Goal: Book appointment/travel/reservation

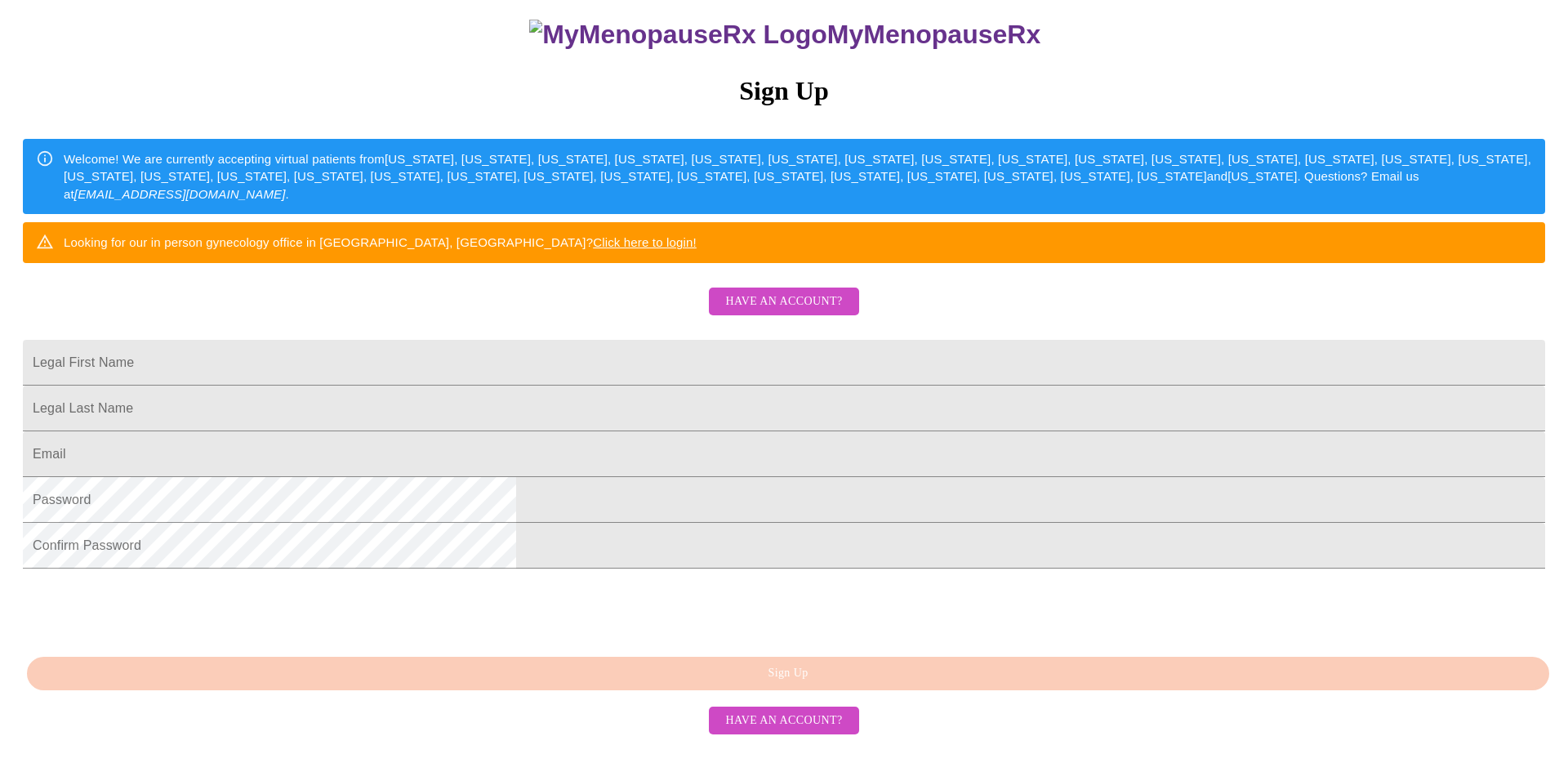
scroll to position [265, 0]
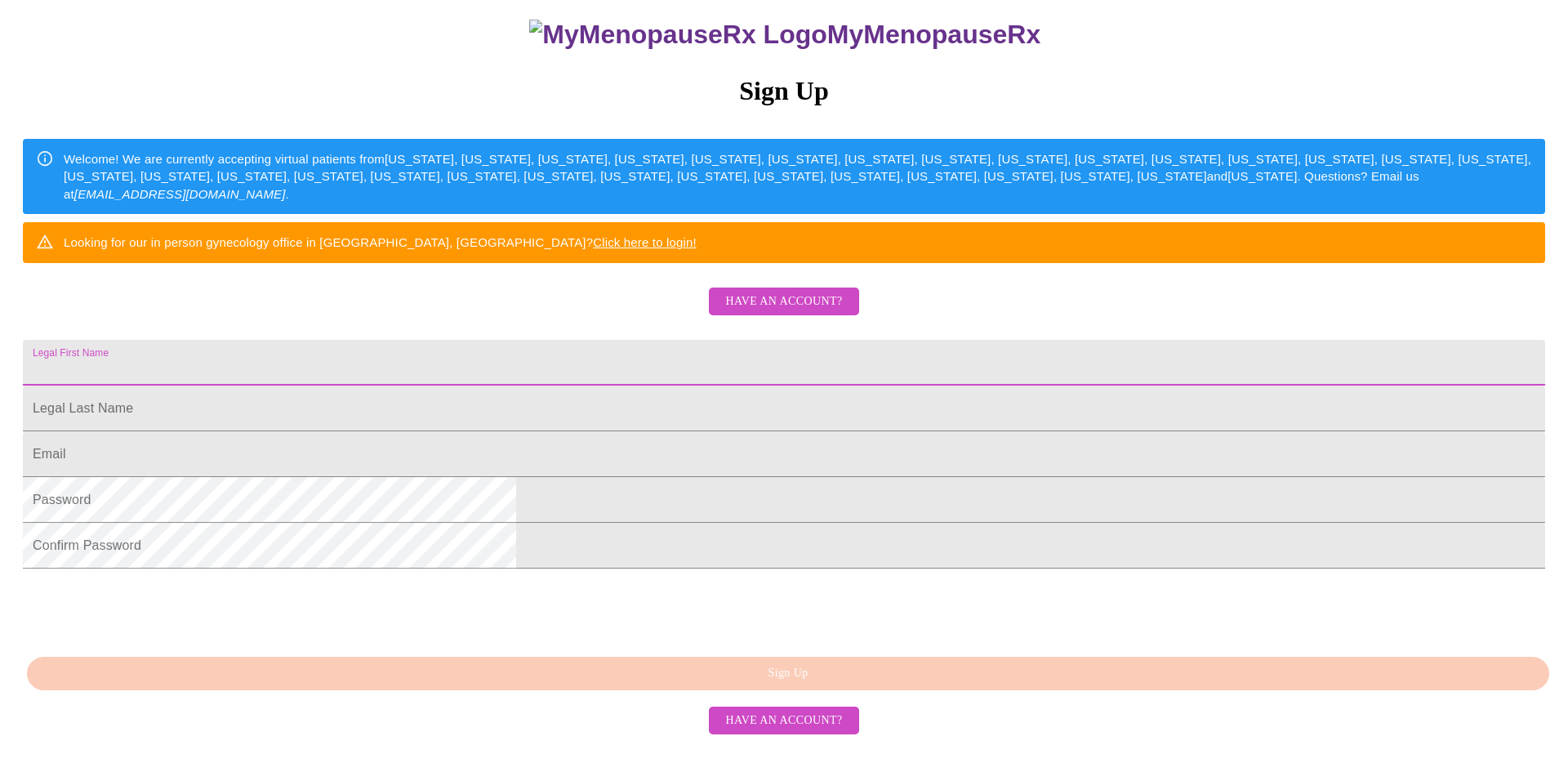
click at [821, 340] on input "Legal First Name" at bounding box center [784, 363] width 1523 height 46
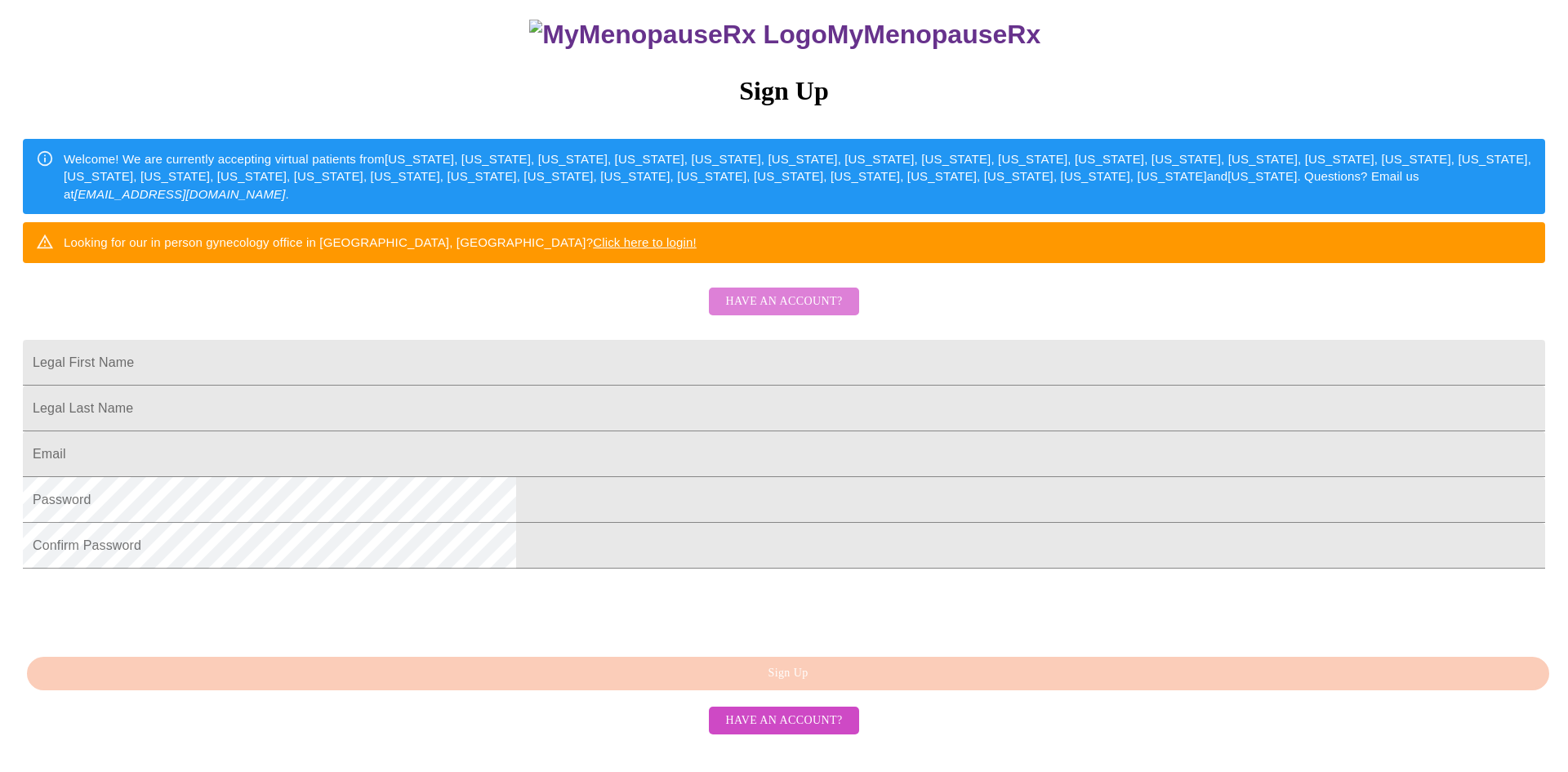
click at [809, 291] on span "Have an account?" at bounding box center [784, 301] width 117 height 20
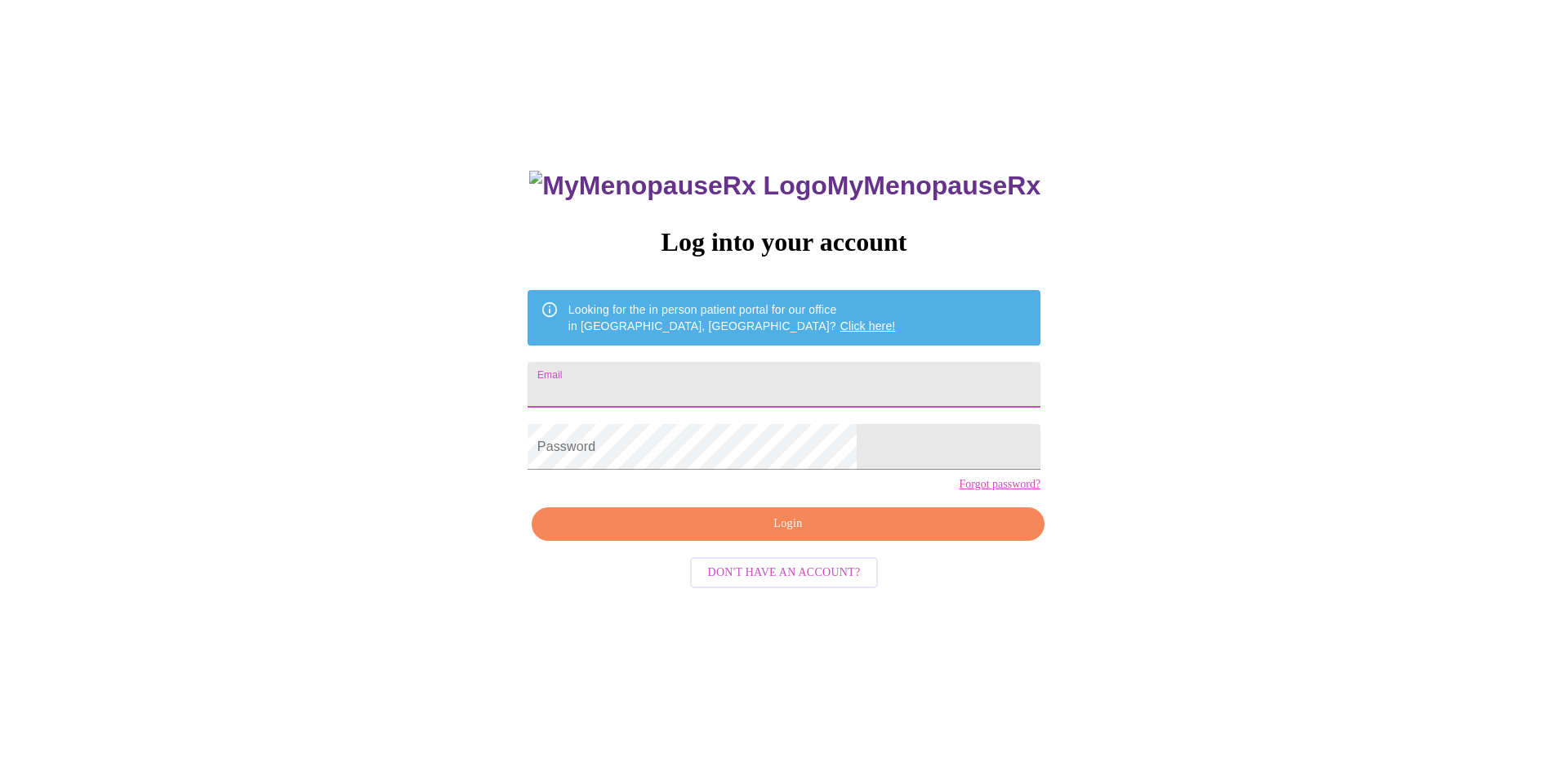
click at [826, 371] on input "Email" at bounding box center [784, 385] width 513 height 46
type input "[EMAIL_ADDRESS][DOMAIN_NAME]"
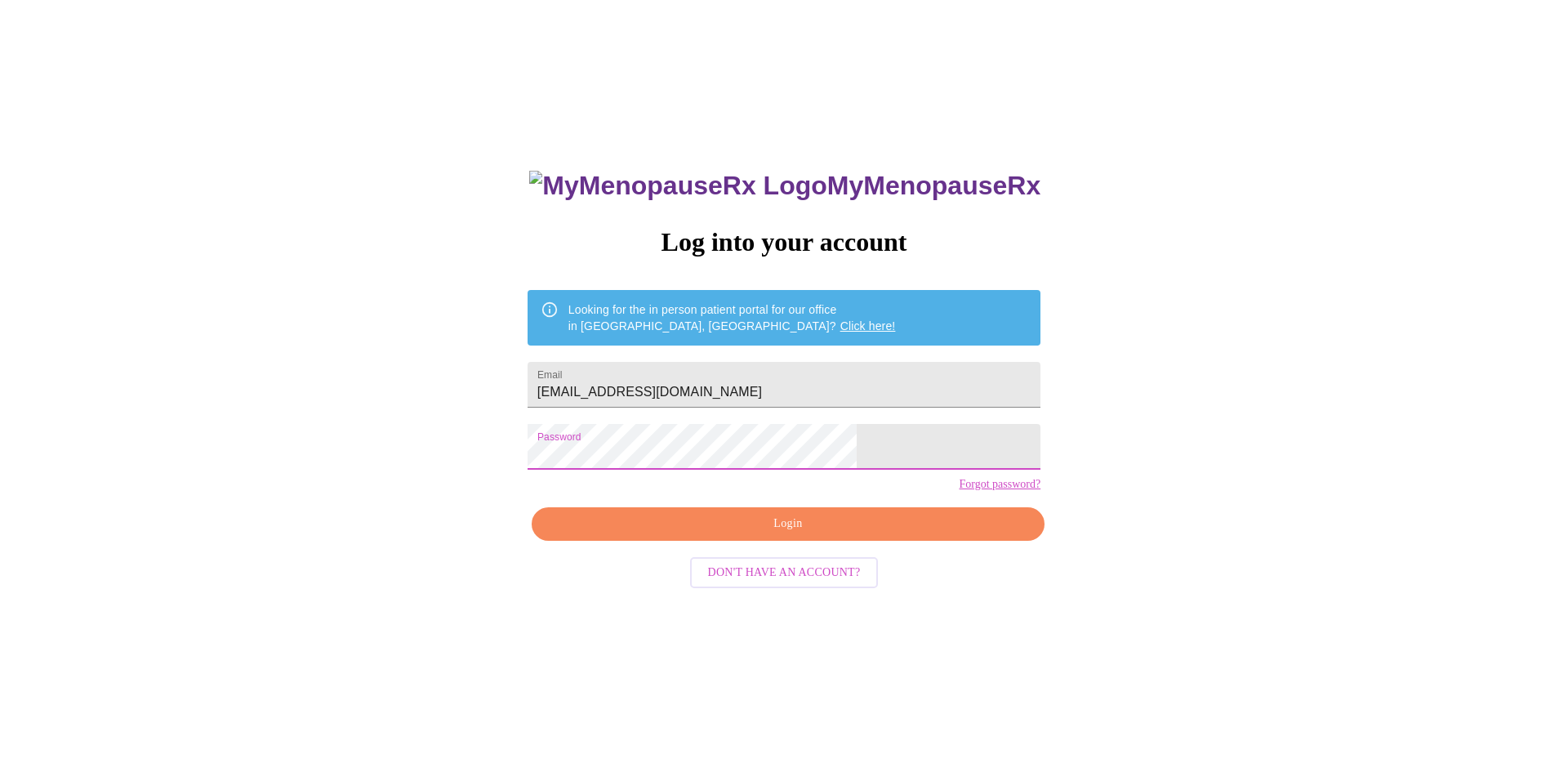
click at [780, 535] on span "Login" at bounding box center [788, 524] width 476 height 20
click at [832, 584] on span "Don't have an account?" at bounding box center [784, 573] width 152 height 20
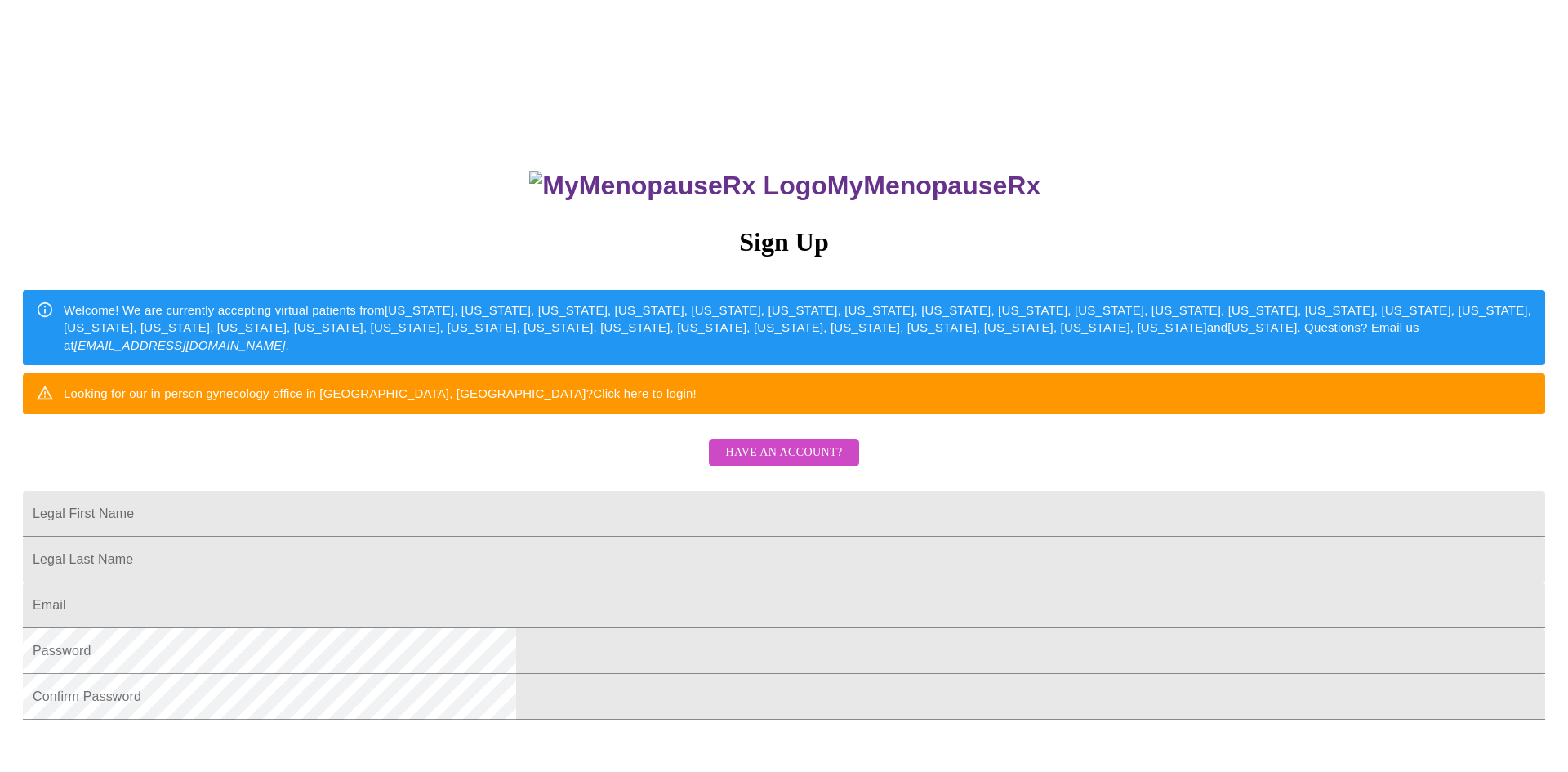
scroll to position [195, 0]
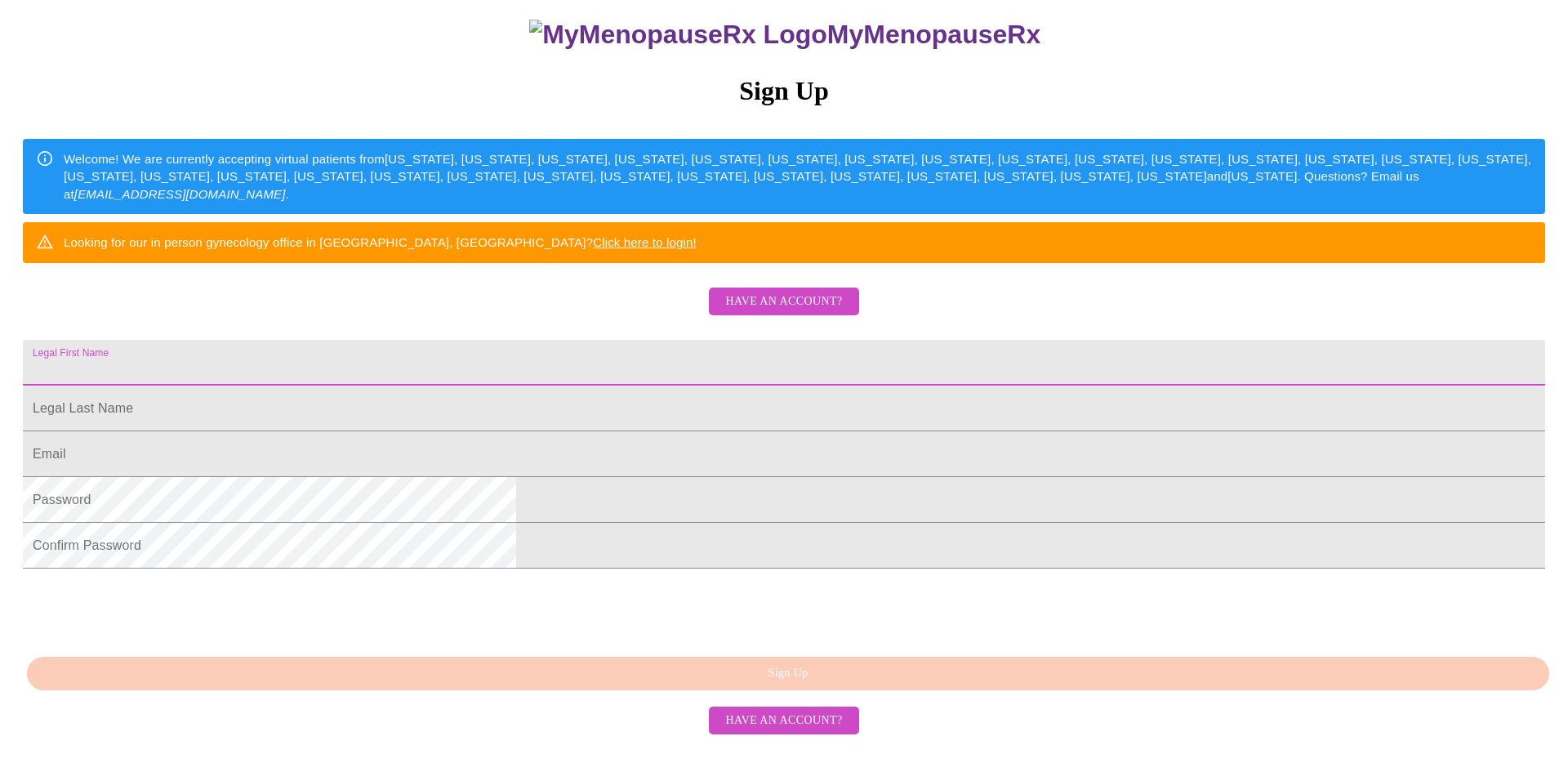
click at [678, 380] on input "Legal First Name" at bounding box center [784, 363] width 1523 height 46
type input "[PERSON_NAME]"
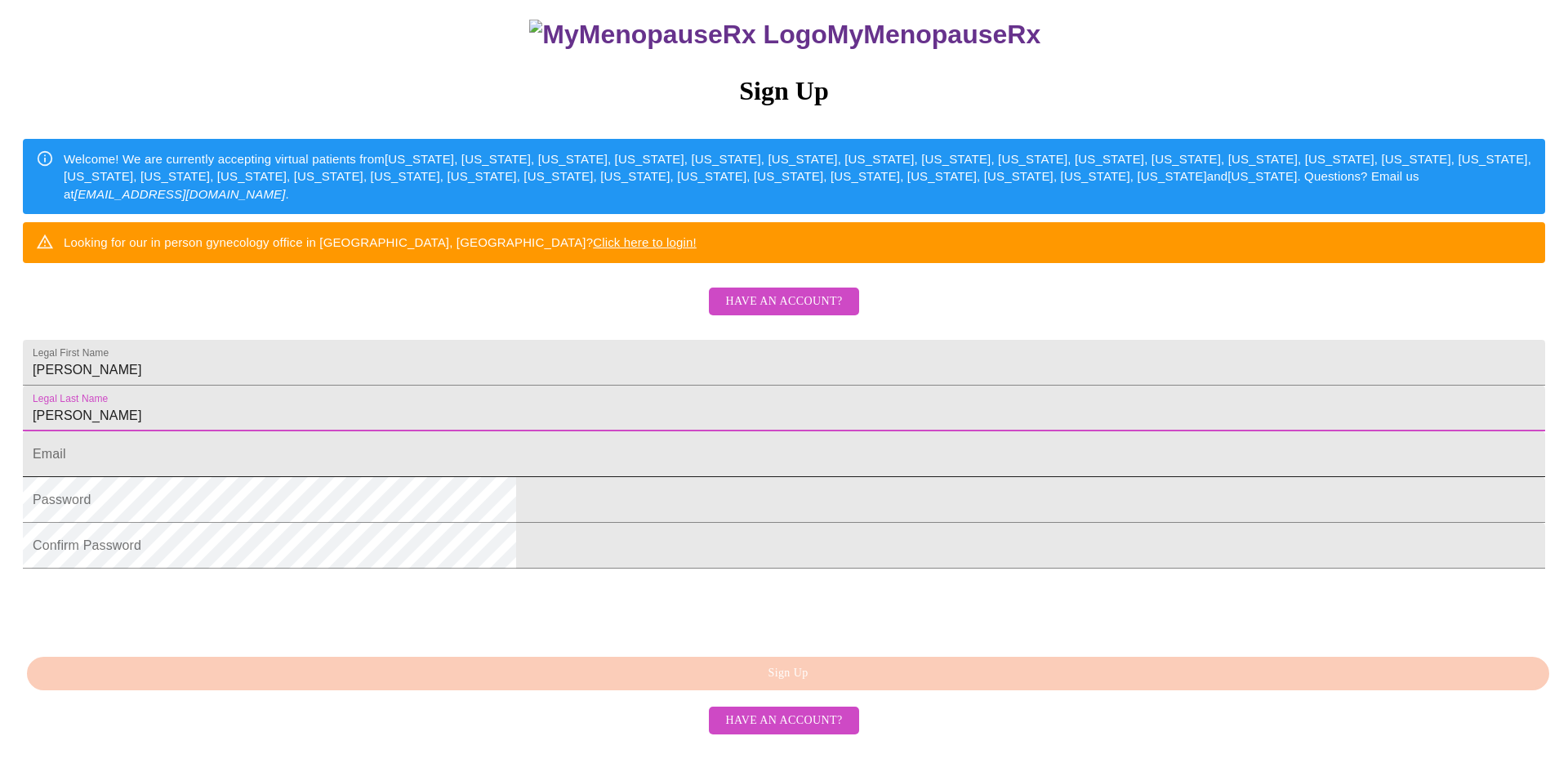
type input "[PERSON_NAME]"
click at [723, 477] on input "Legal First Name" at bounding box center [784, 455] width 1523 height 46
type input "[EMAIL_ADDRESS][DOMAIN_NAME]"
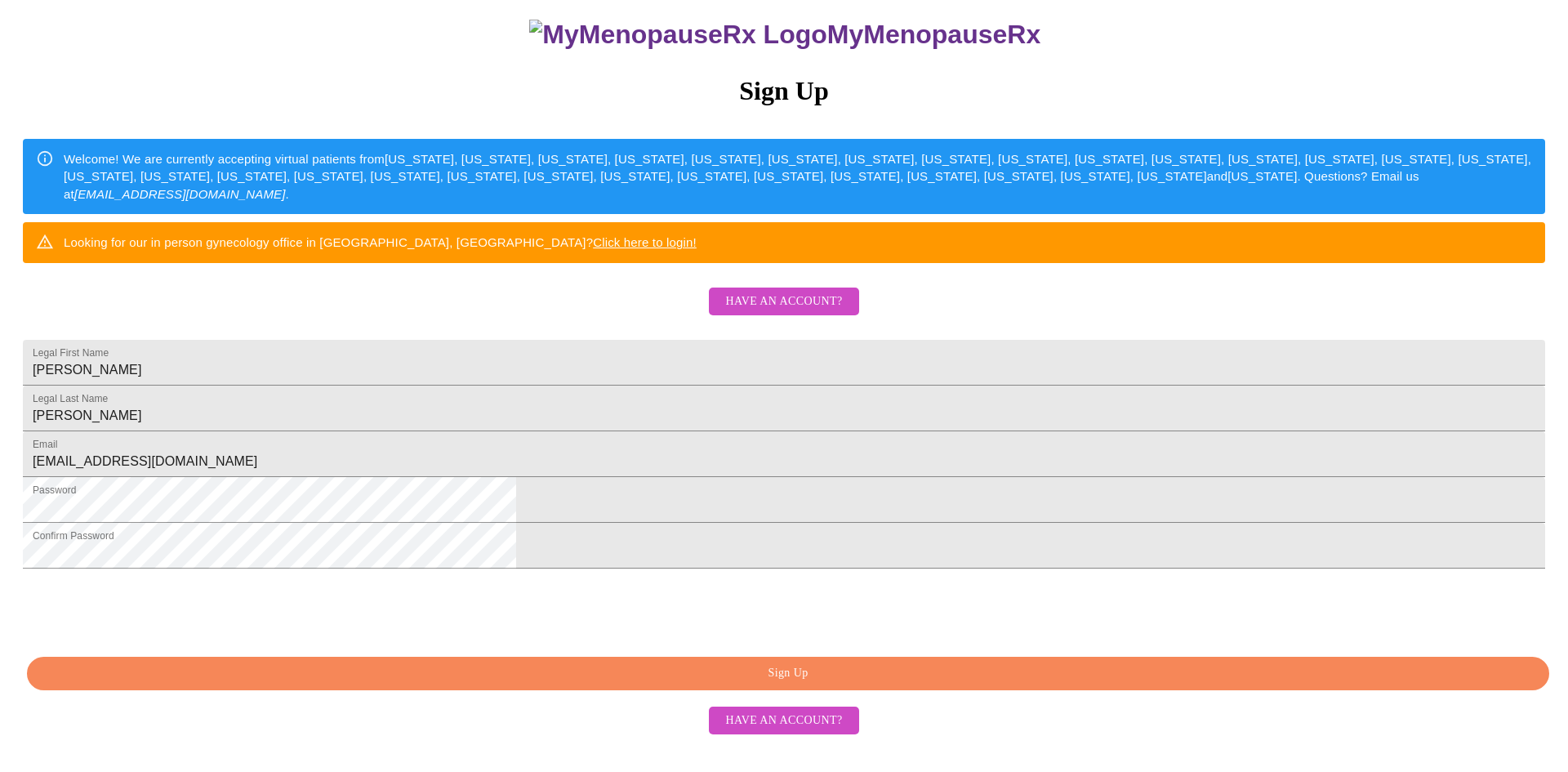
scroll to position [265, 0]
drag, startPoint x: 795, startPoint y: 698, endPoint x: 864, endPoint y: 680, distance: 71.3
click at [795, 684] on span "Sign Up" at bounding box center [788, 674] width 1485 height 20
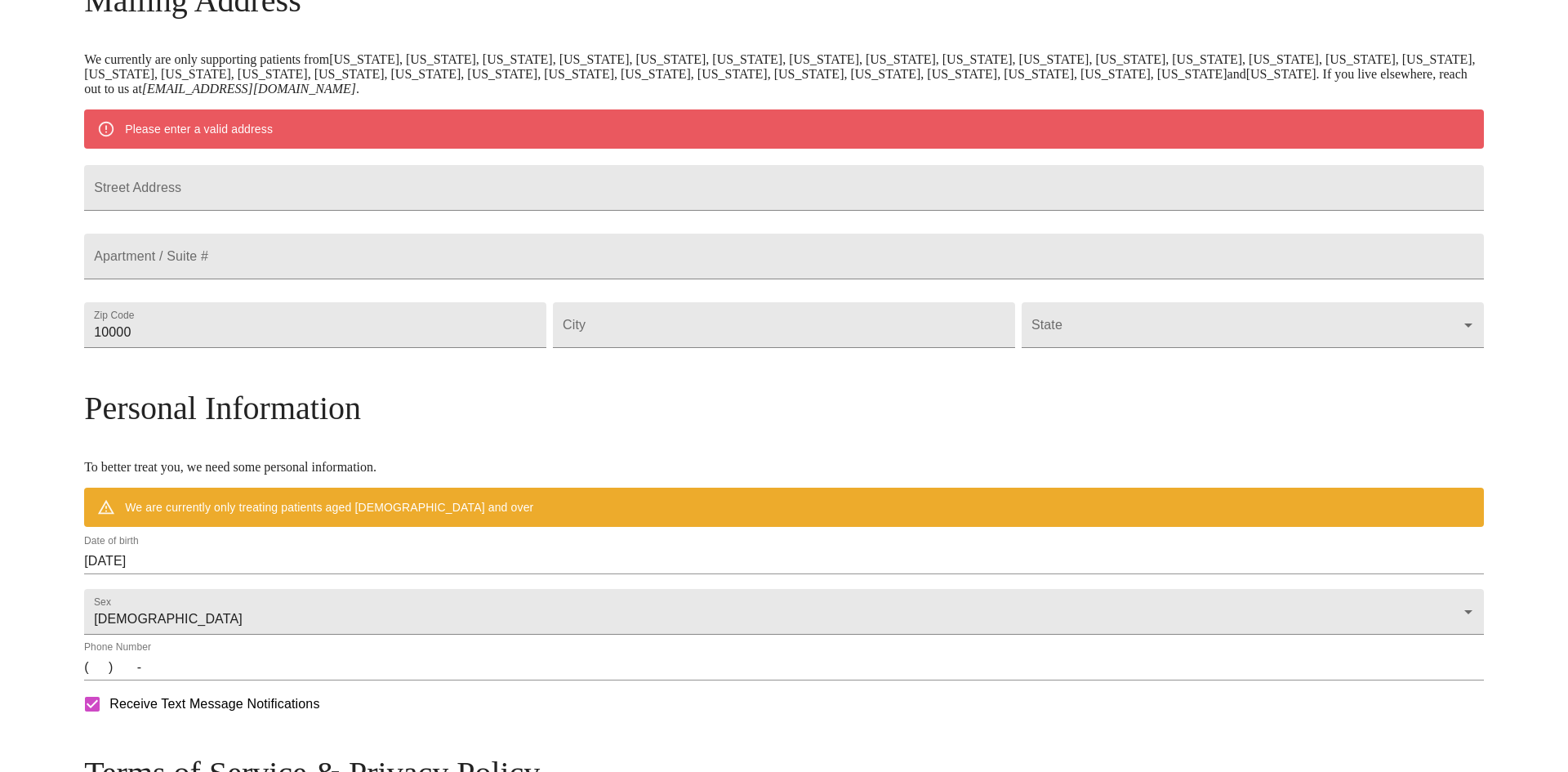
scroll to position [174, 0]
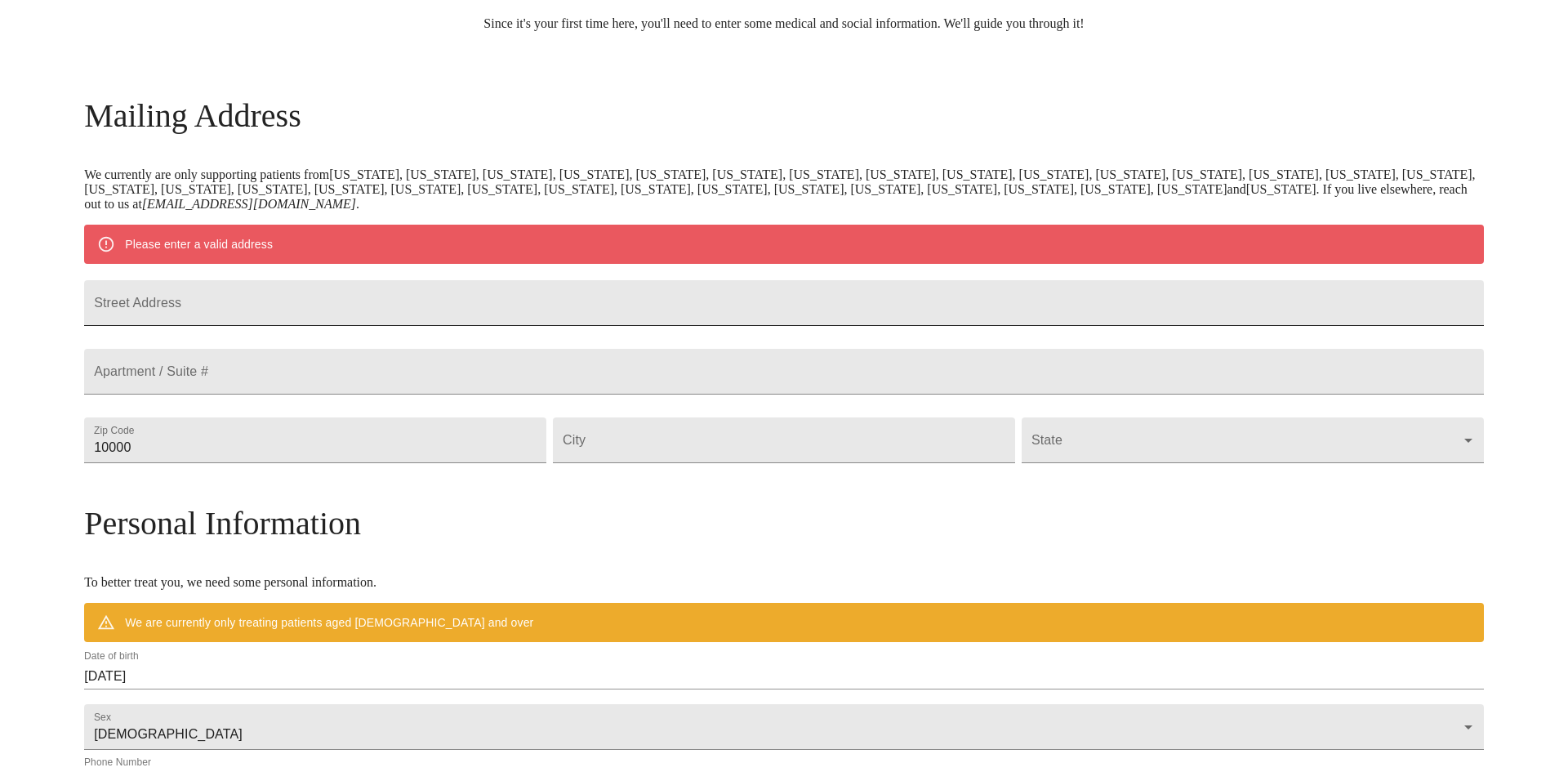
click at [397, 313] on input "Street Address" at bounding box center [784, 303] width 1400 height 46
type input "[STREET_ADDRESS]"
drag, startPoint x: 318, startPoint y: 479, endPoint x: 326, endPoint y: 494, distance: 17.0
click at [320, 463] on input "10000" at bounding box center [315, 440] width 462 height 46
drag, startPoint x: 266, startPoint y: 483, endPoint x: 317, endPoint y: 494, distance: 52.2
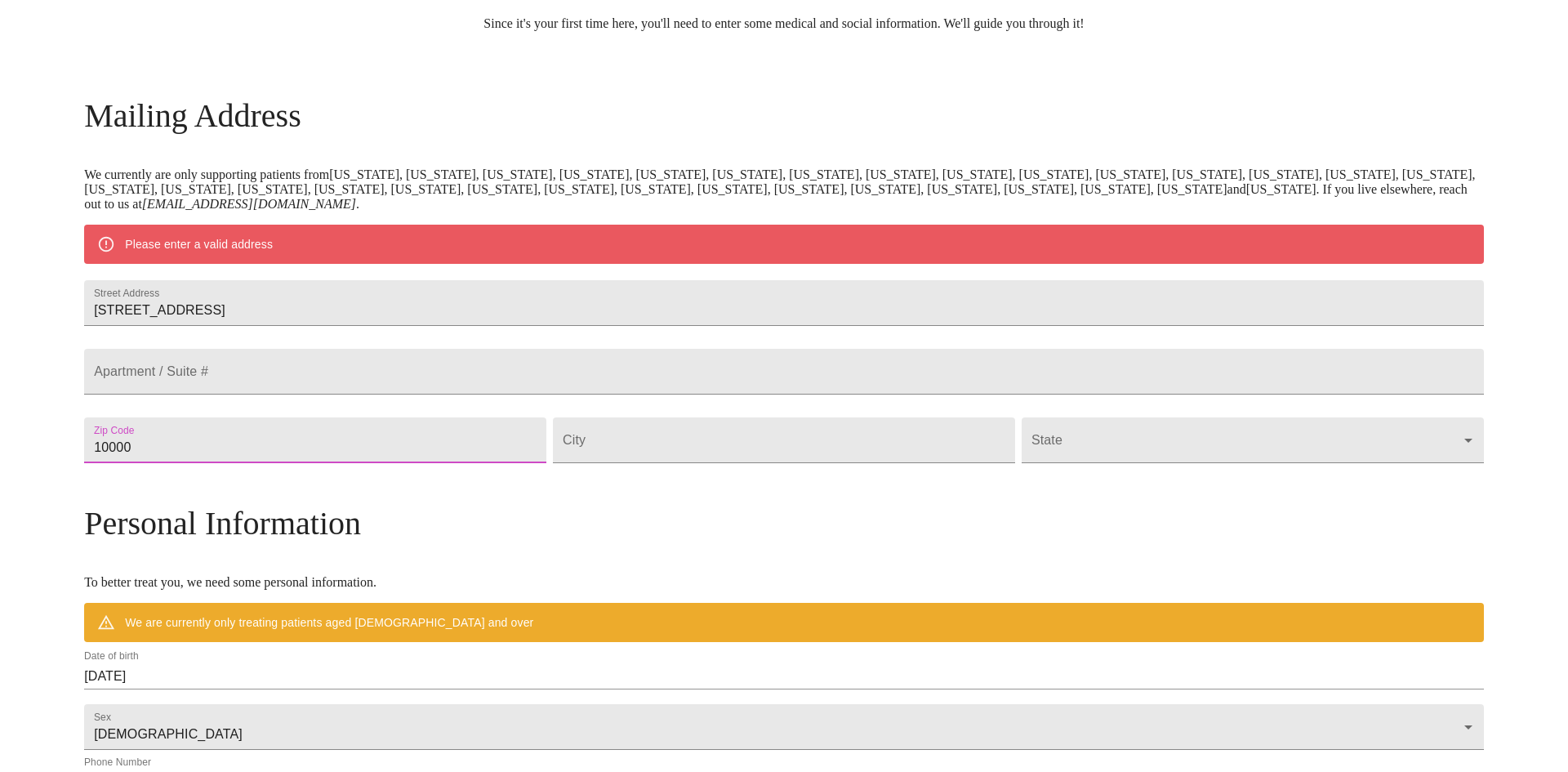
click at [317, 463] on input "10000" at bounding box center [315, 440] width 462 height 46
type input "60423"
click at [659, 463] on input "Street Address" at bounding box center [784, 440] width 462 height 46
type input "Frankfort"
click at [1294, 476] on body "MyMenopauseRx Welcome to MyMenopauseRx Since it's your first time here, you'll …" at bounding box center [784, 471] width 1555 height 1274
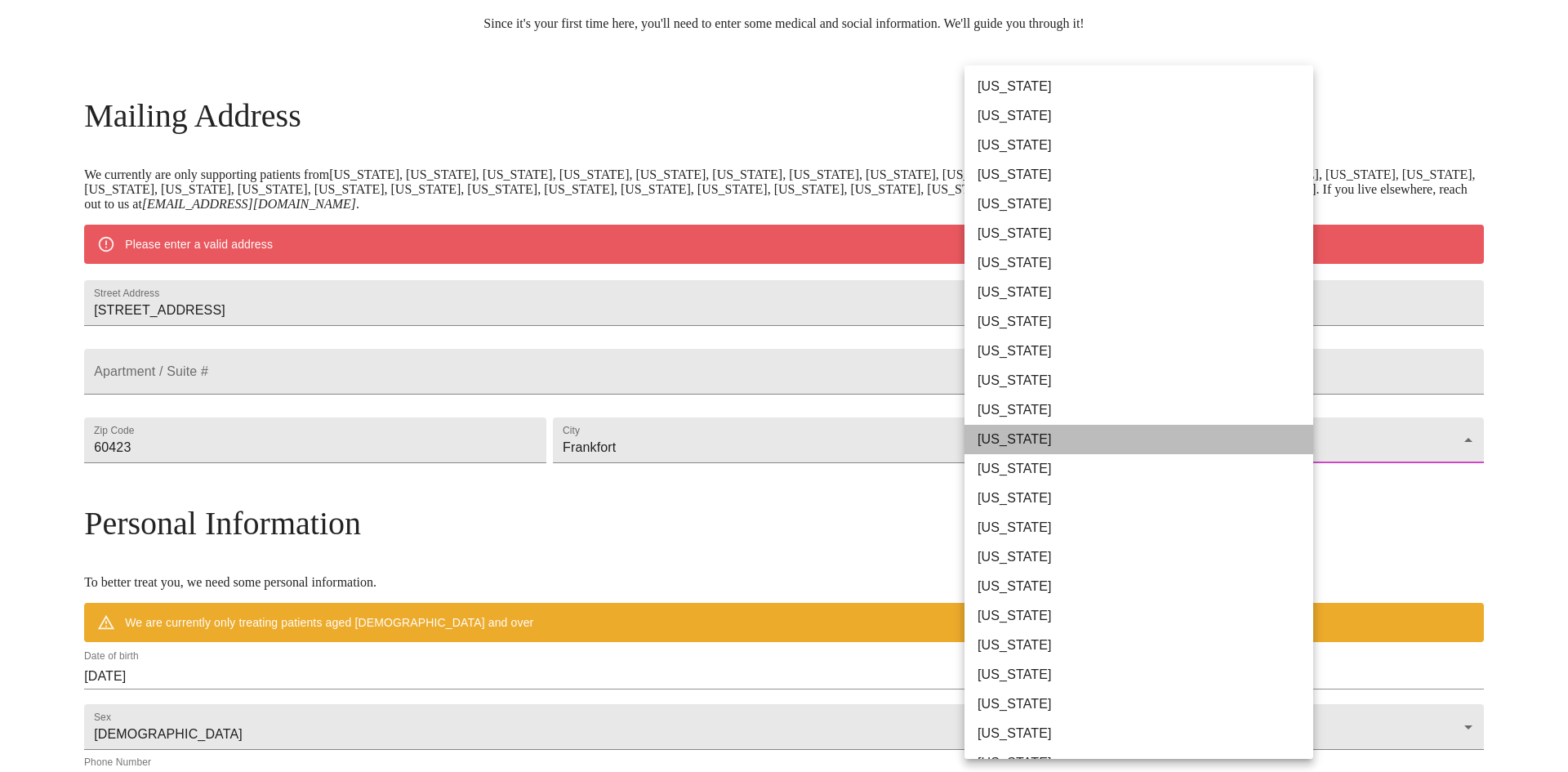
click at [1029, 441] on li "[US_STATE]" at bounding box center [1139, 439] width 349 height 29
type input "[US_STATE]"
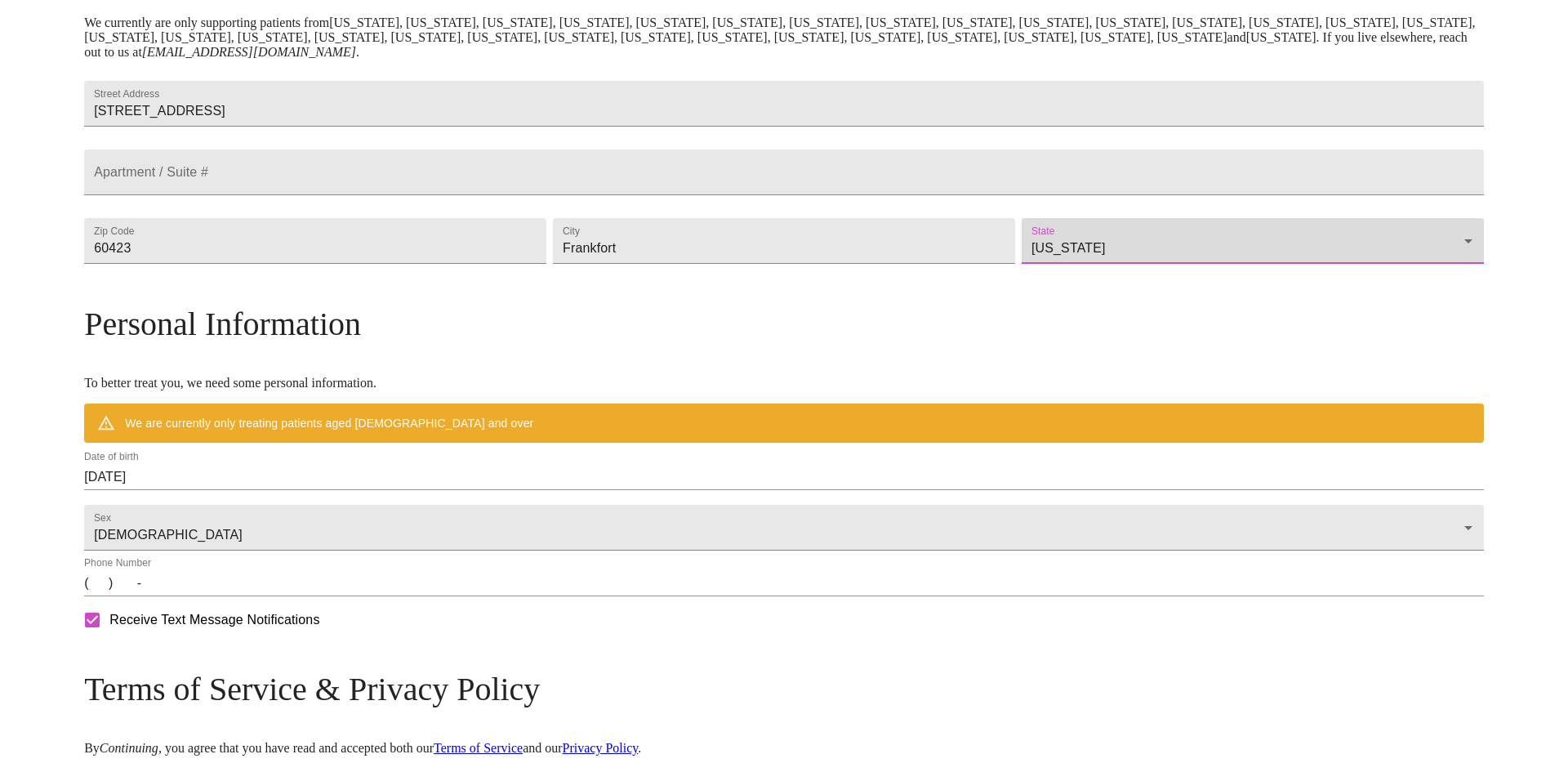
scroll to position [343, 0]
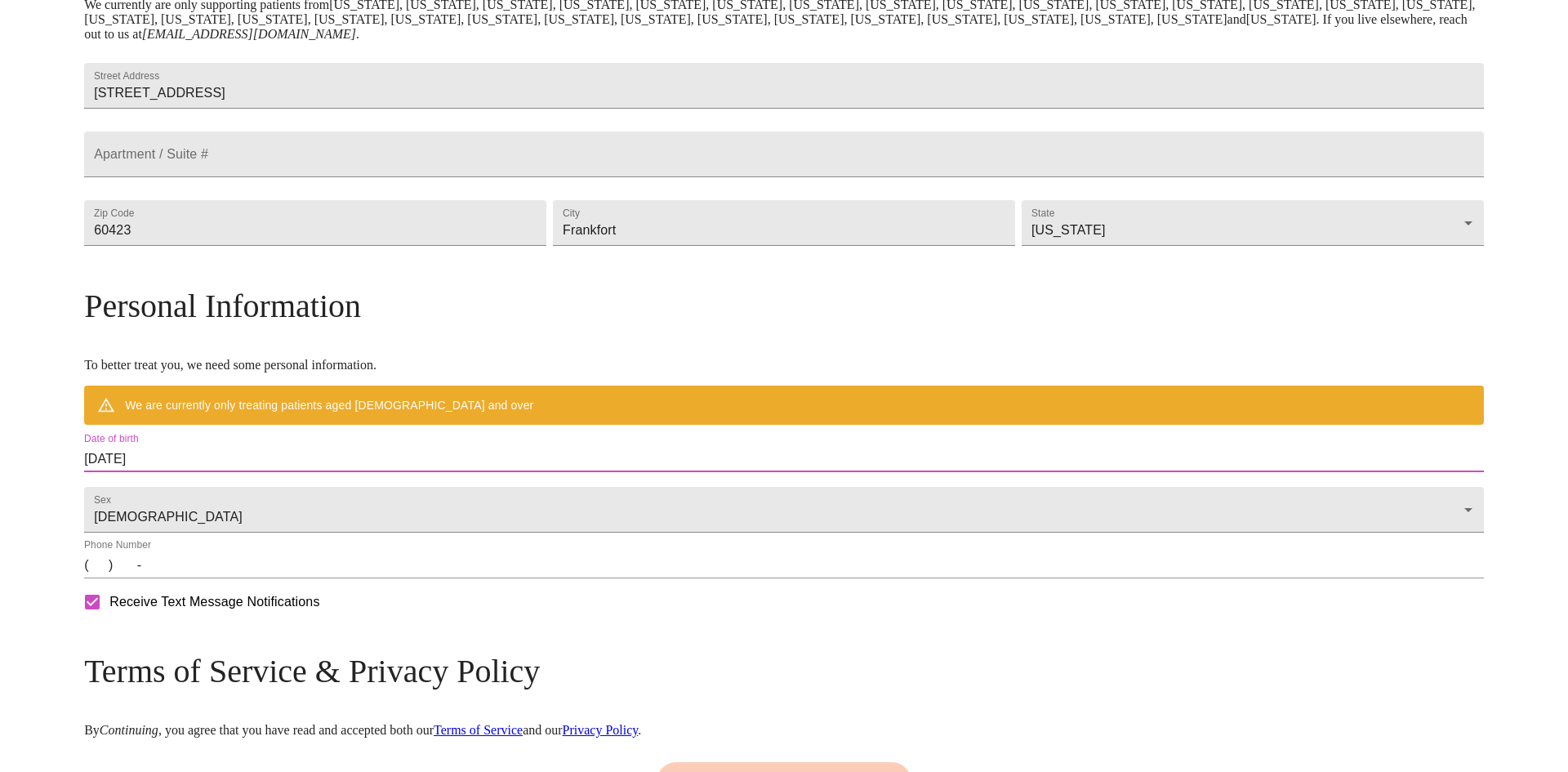
click at [435, 472] on input "[DATE]" at bounding box center [784, 460] width 1400 height 26
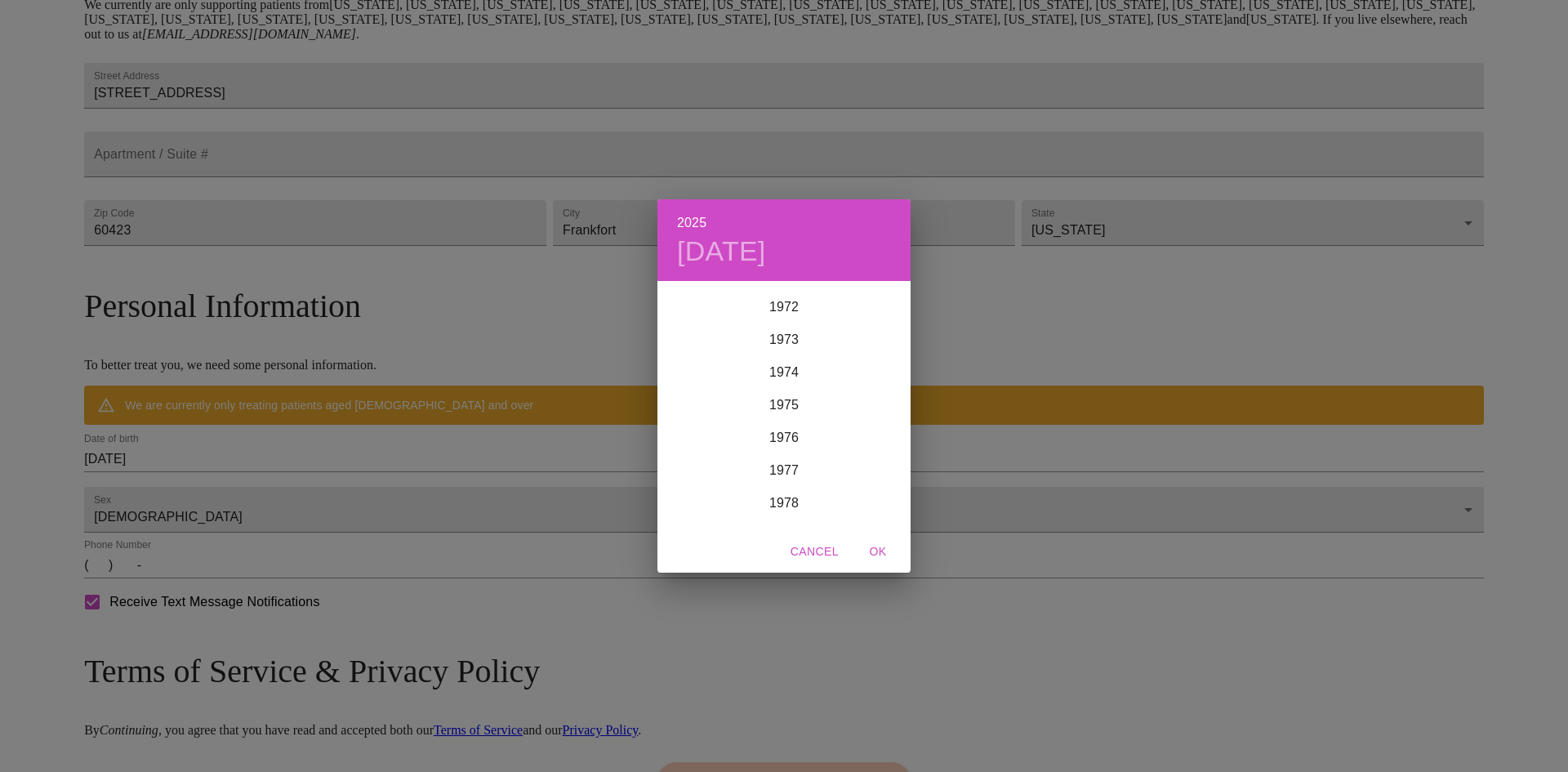
scroll to position [2365, 0]
click at [794, 320] on div "1972" at bounding box center [784, 322] width 254 height 33
click at [866, 312] on div "Mar" at bounding box center [869, 313] width 85 height 62
click at [683, 452] on p "19" at bounding box center [686, 456] width 13 height 17
click at [886, 552] on span "OK" at bounding box center [878, 552] width 39 height 20
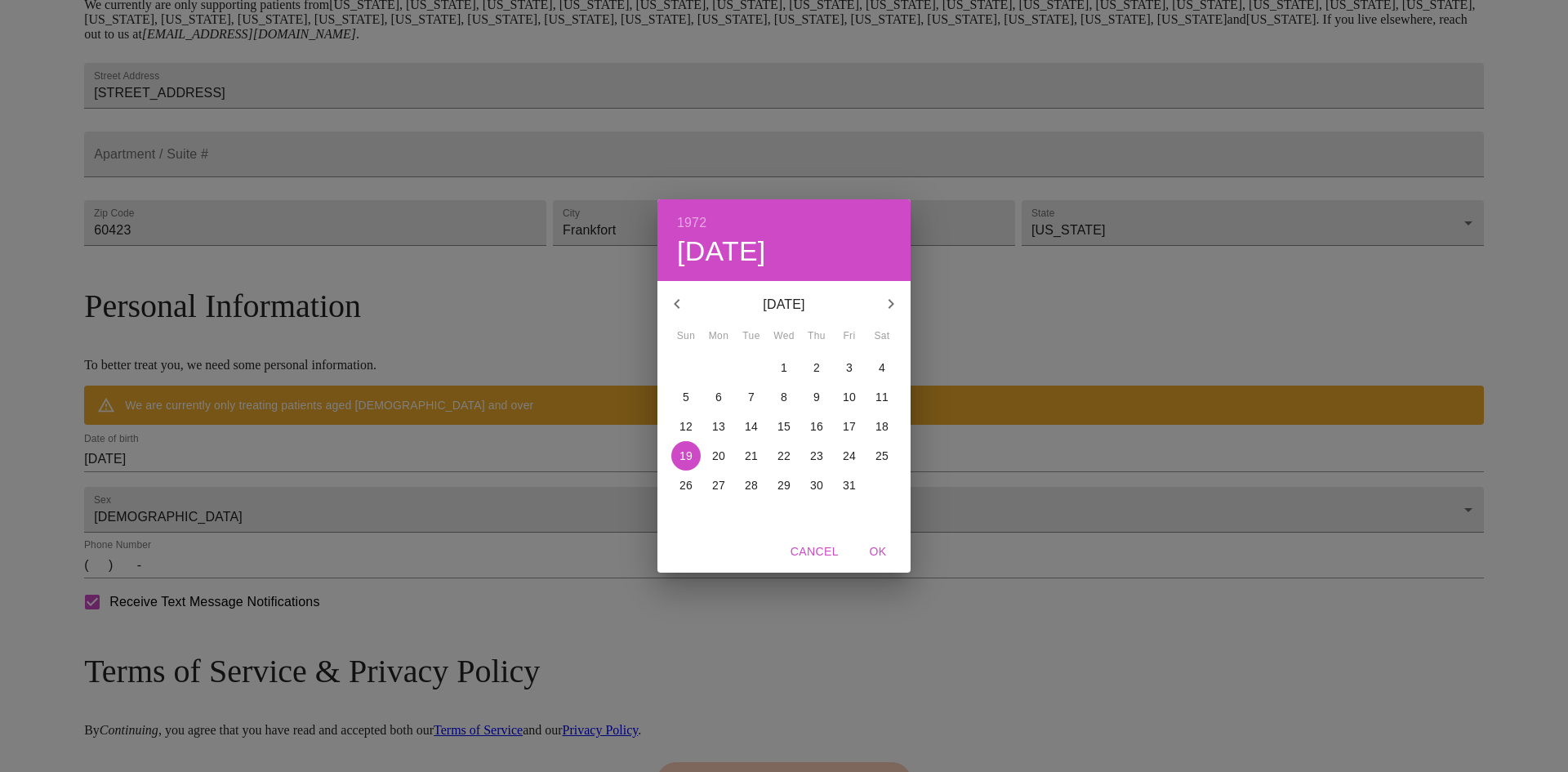
type input "[DATE]"
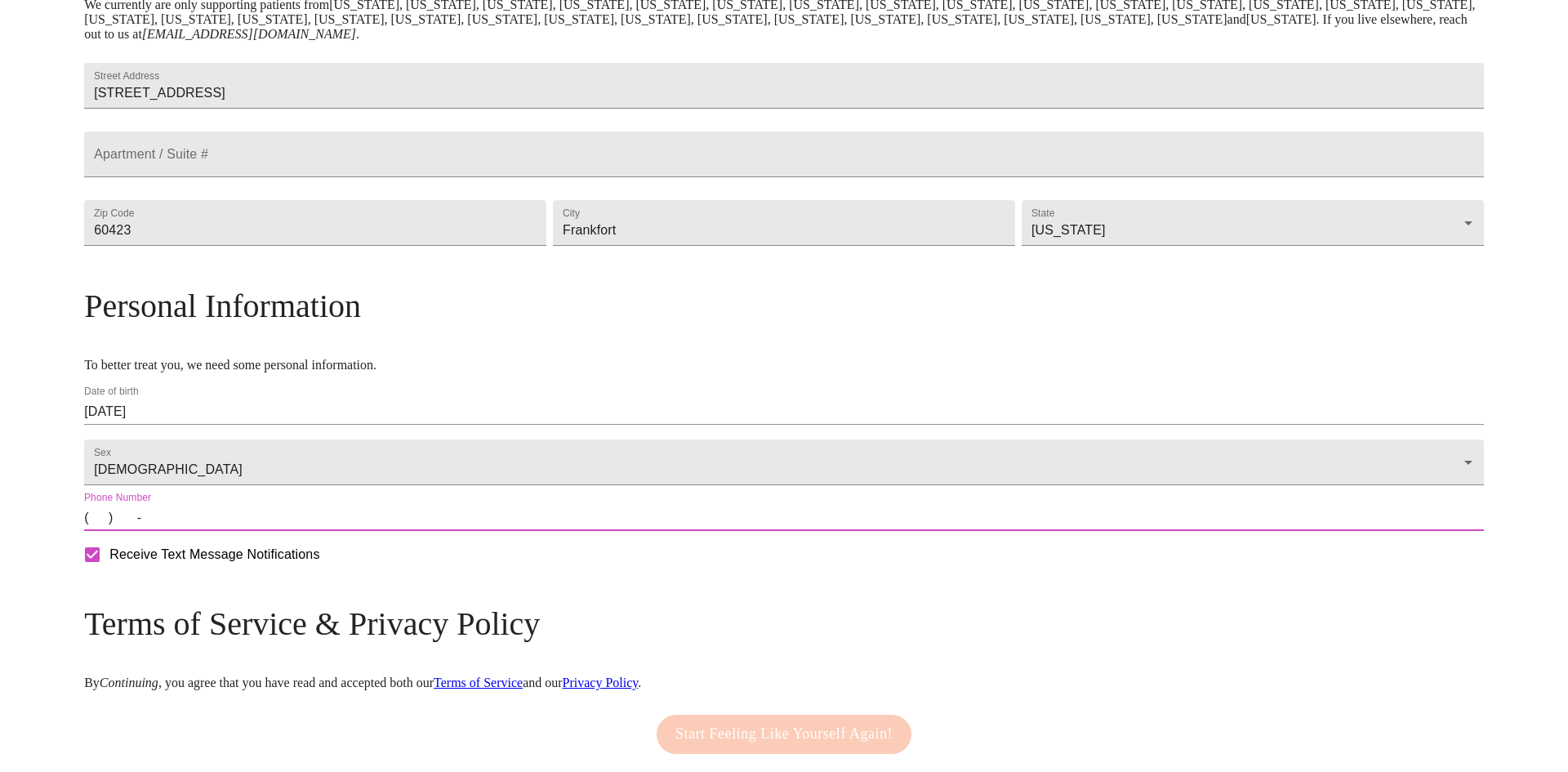
click at [268, 531] on input "(   )    -" at bounding box center [784, 518] width 1400 height 26
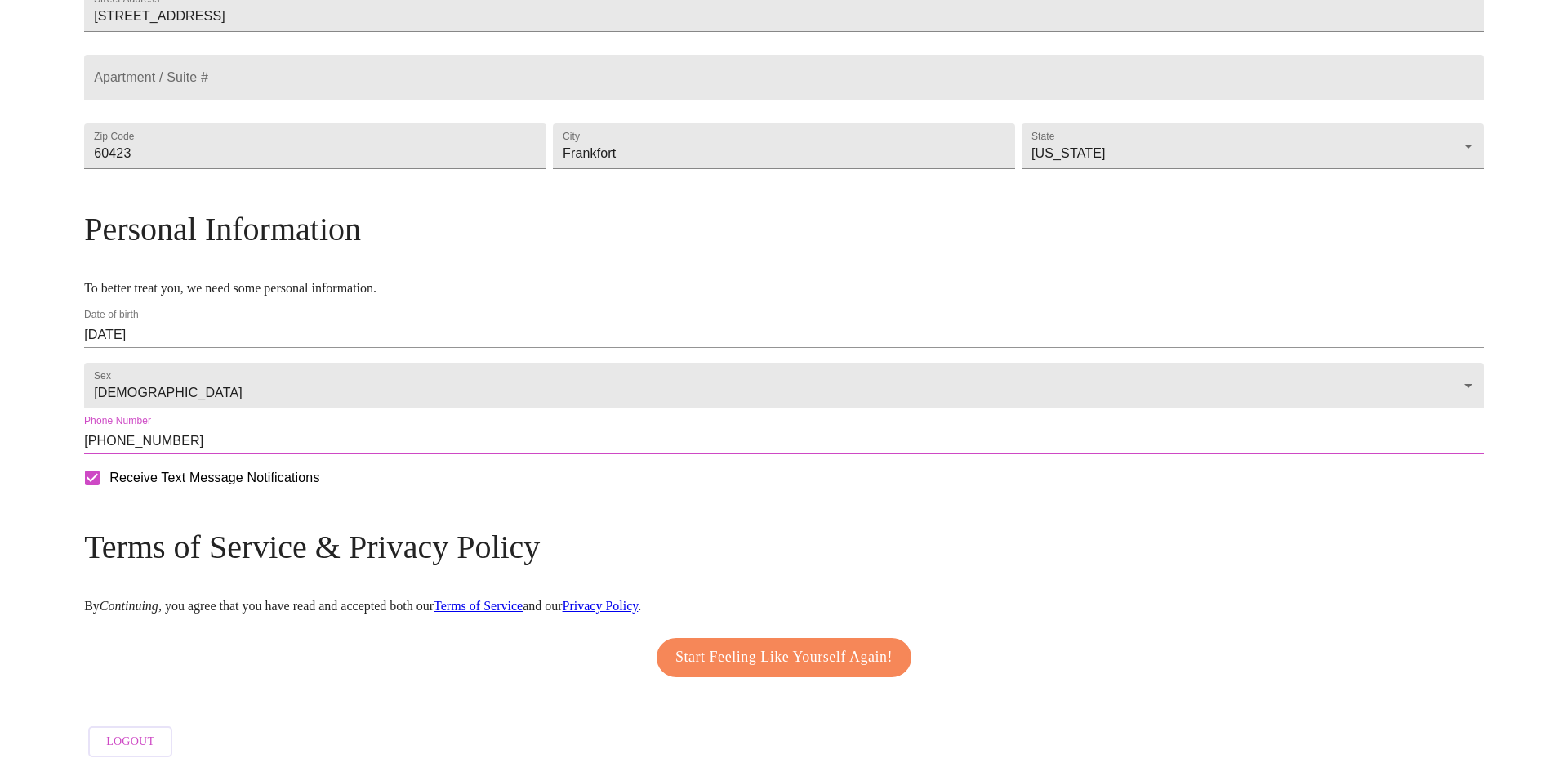
scroll to position [467, 0]
type input "[PHONE_NUMBER]"
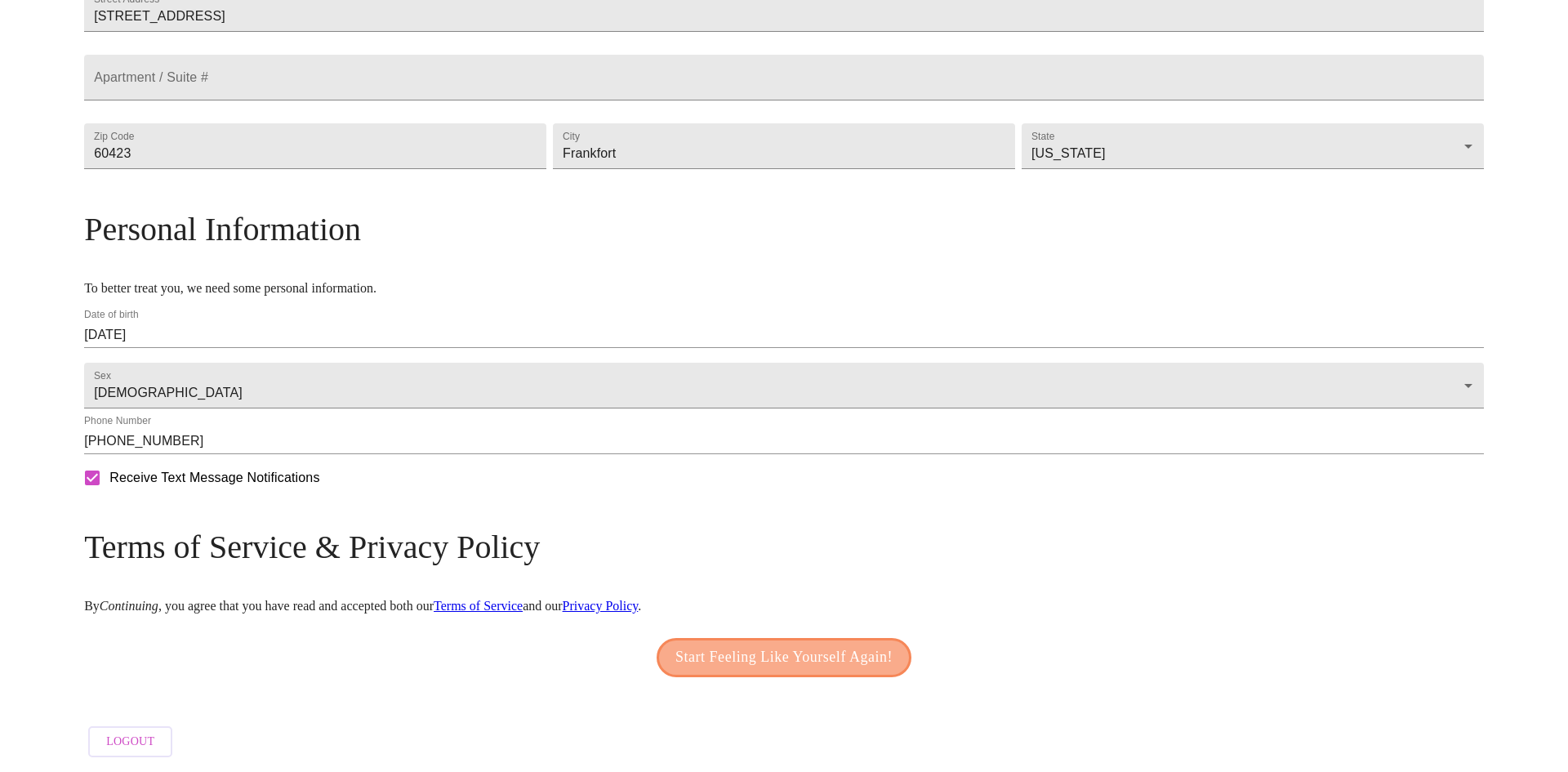
click at [705, 647] on span "Start Feeling Like Yourself Again!" at bounding box center [784, 658] width 218 height 26
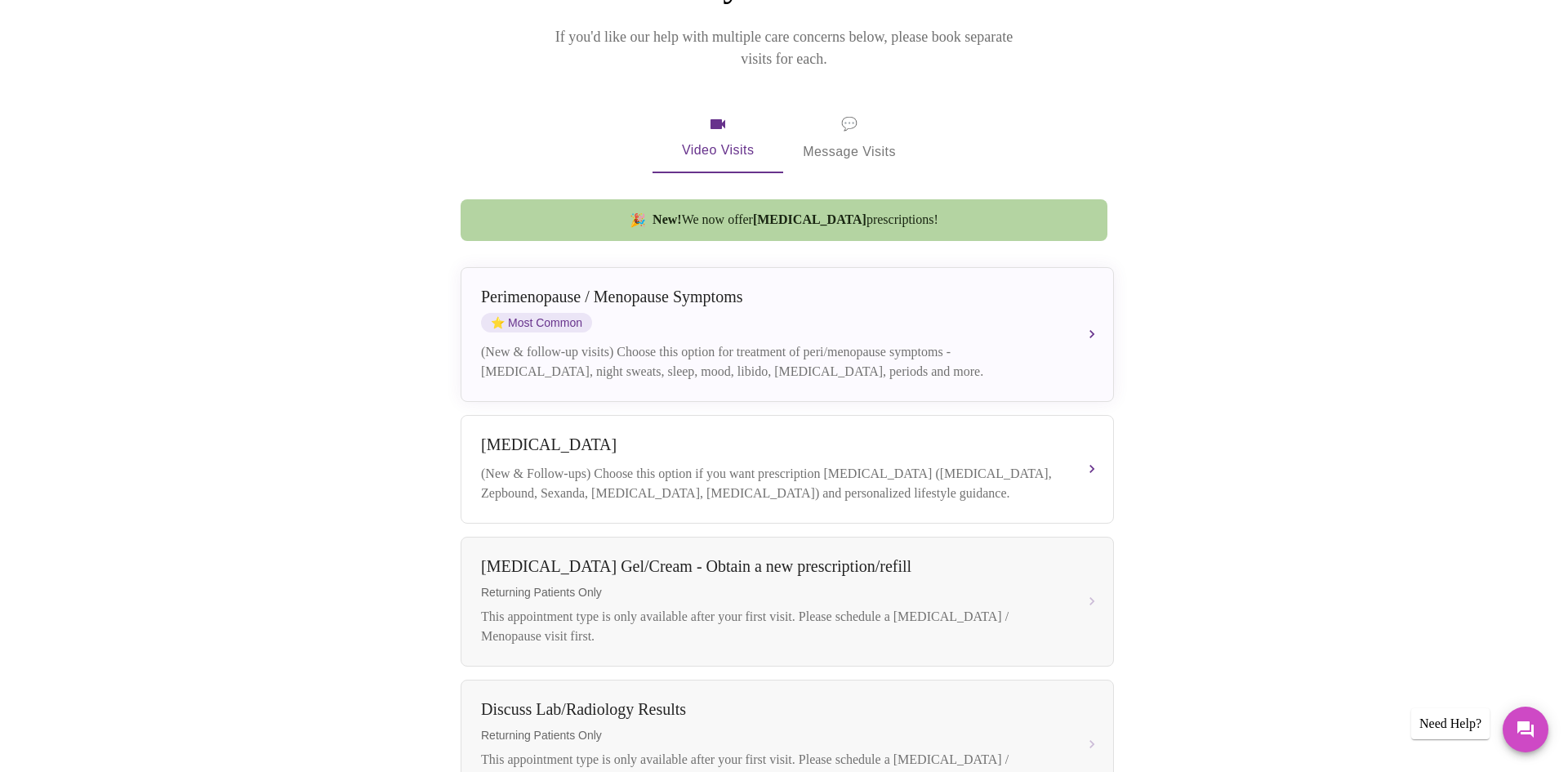
scroll to position [119, 0]
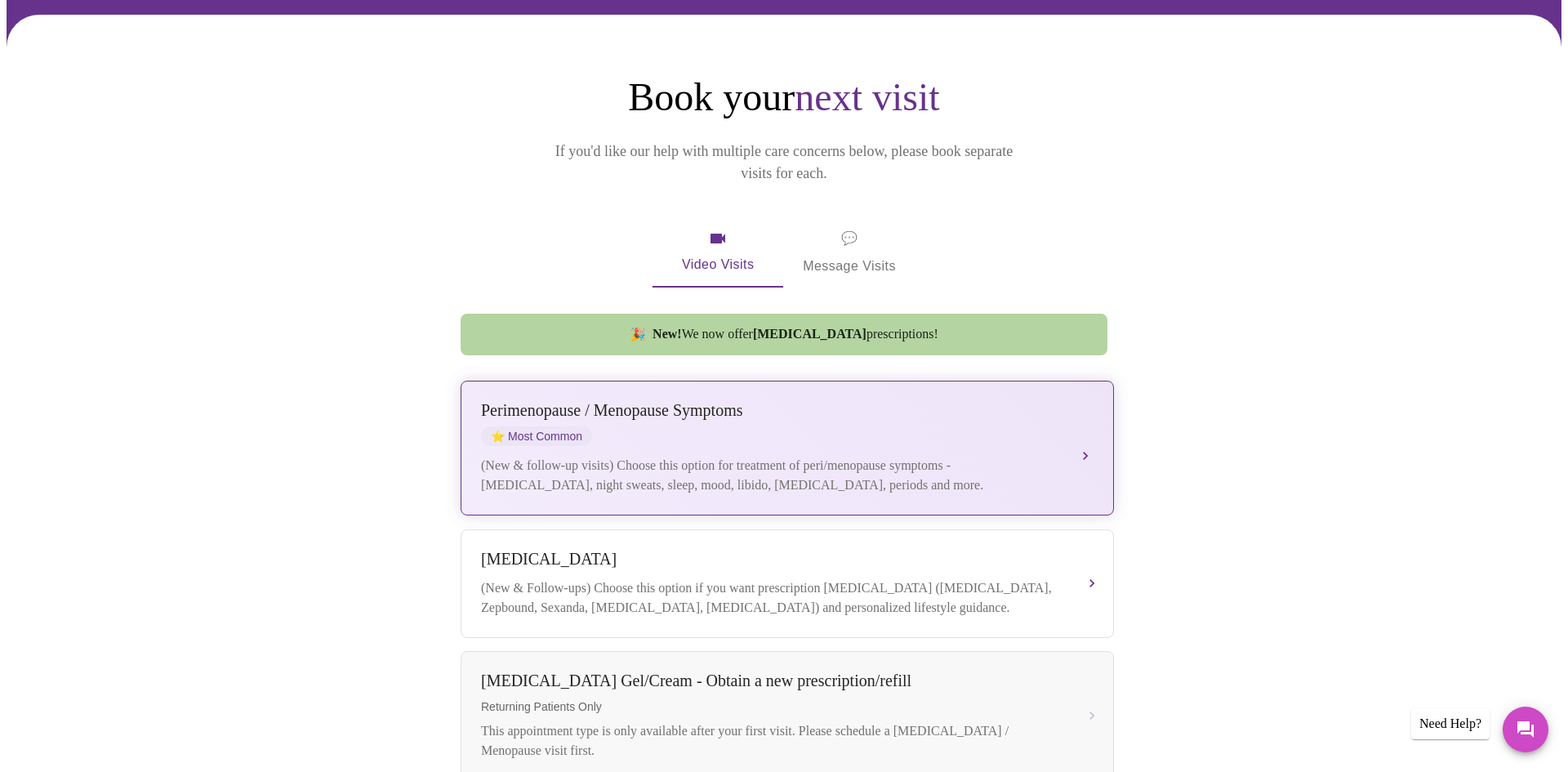
click at [599, 405] on div "[MEDICAL_DATA] / Menopause Symptoms ⭐ Most Common" at bounding box center [771, 424] width 580 height 45
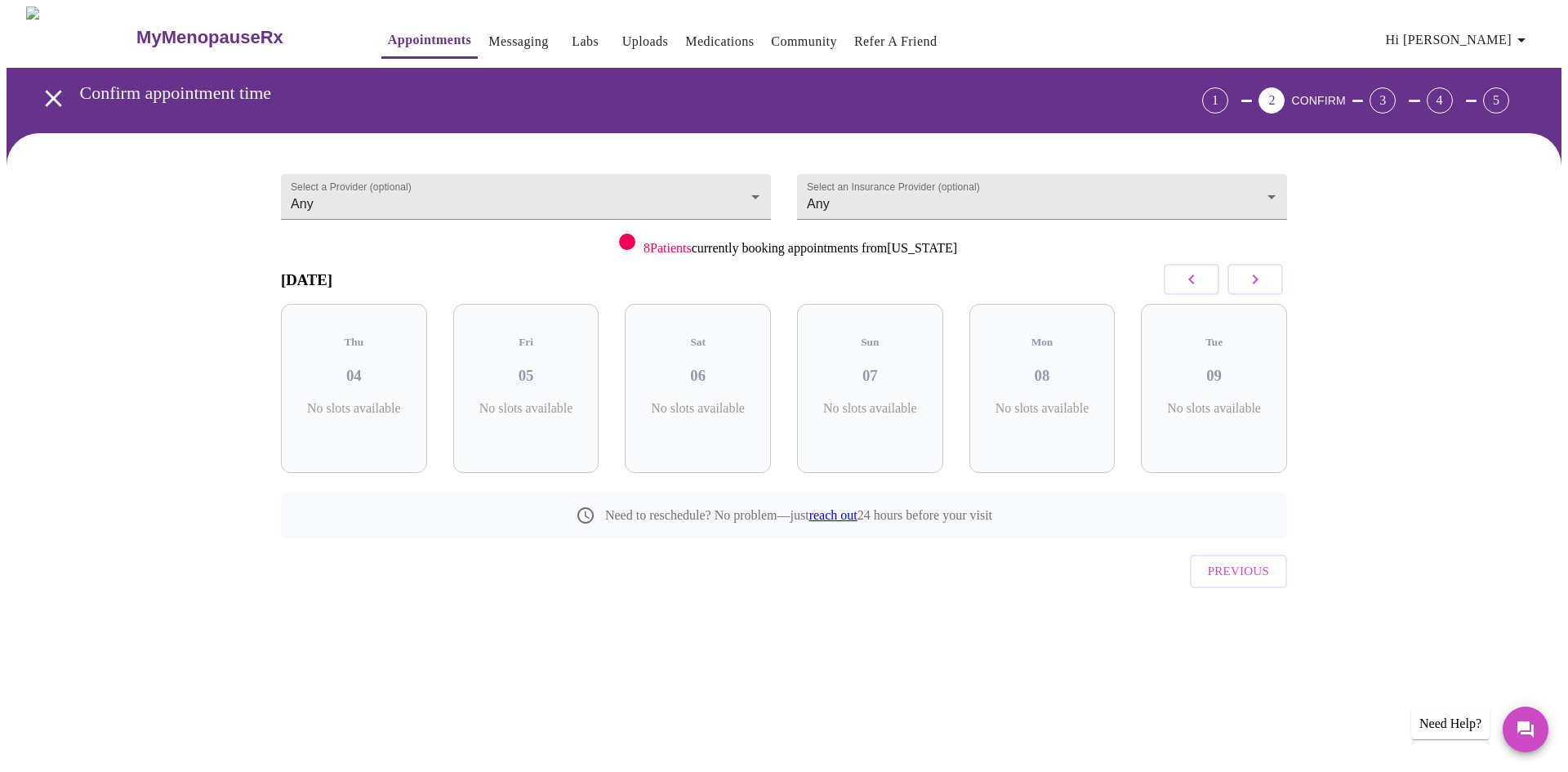
scroll to position [0, 0]
click at [1258, 282] on icon "button" at bounding box center [1255, 278] width 19 height 19
click at [1258, 280] on icon "button" at bounding box center [1255, 278] width 19 height 19
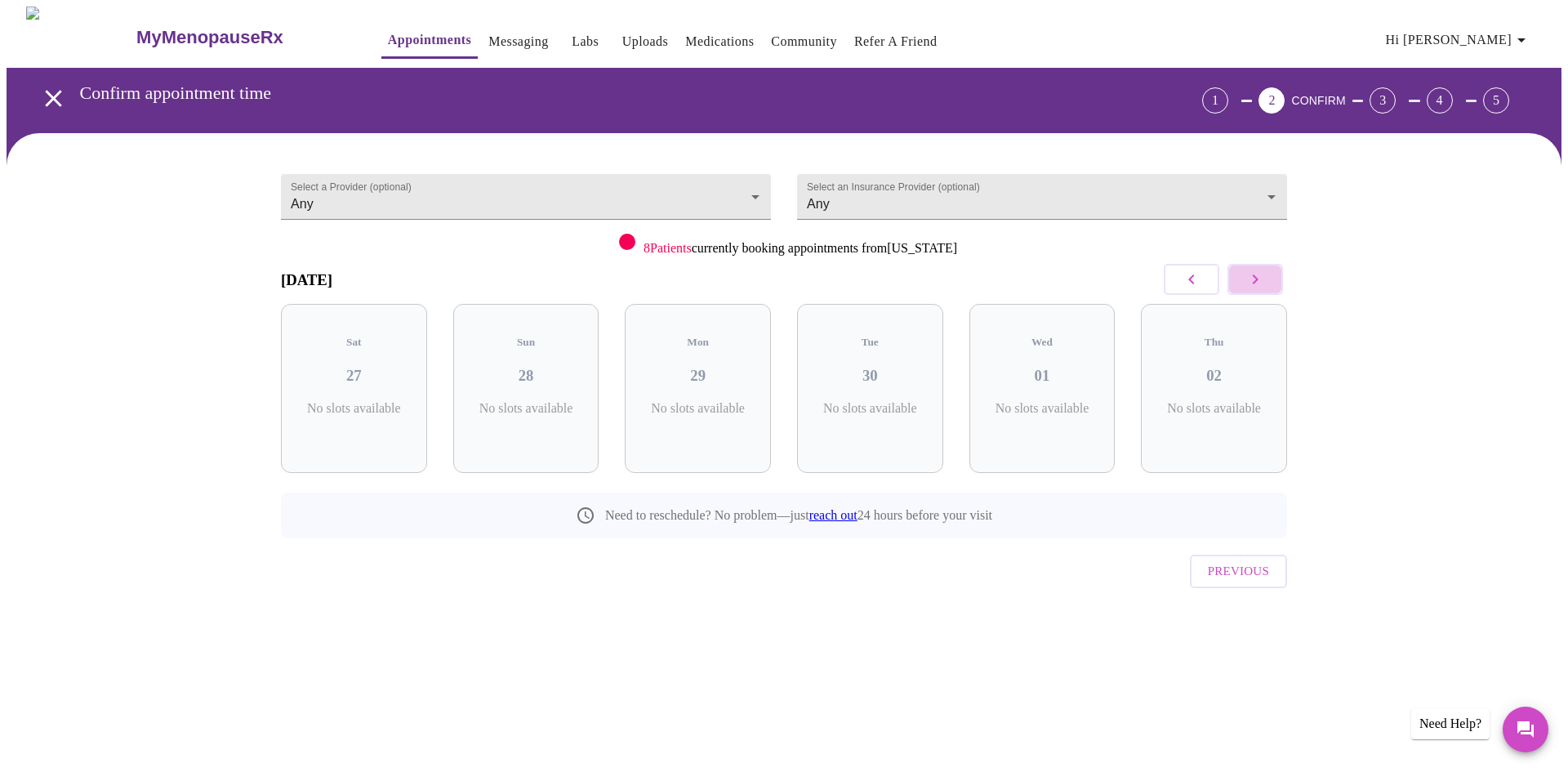
click at [1258, 280] on icon "button" at bounding box center [1255, 278] width 19 height 19
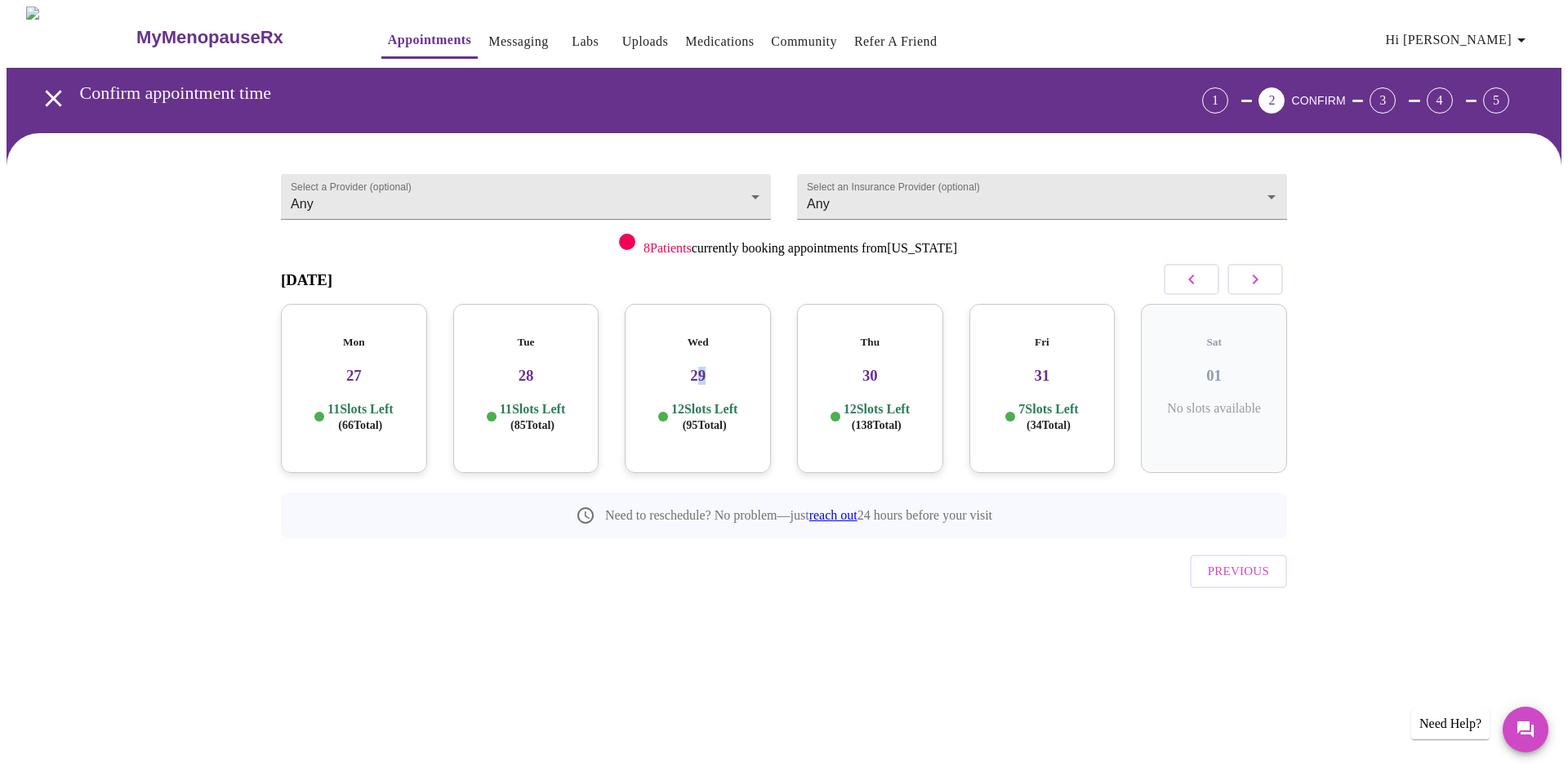
click at [705, 367] on h3 "29" at bounding box center [698, 376] width 120 height 18
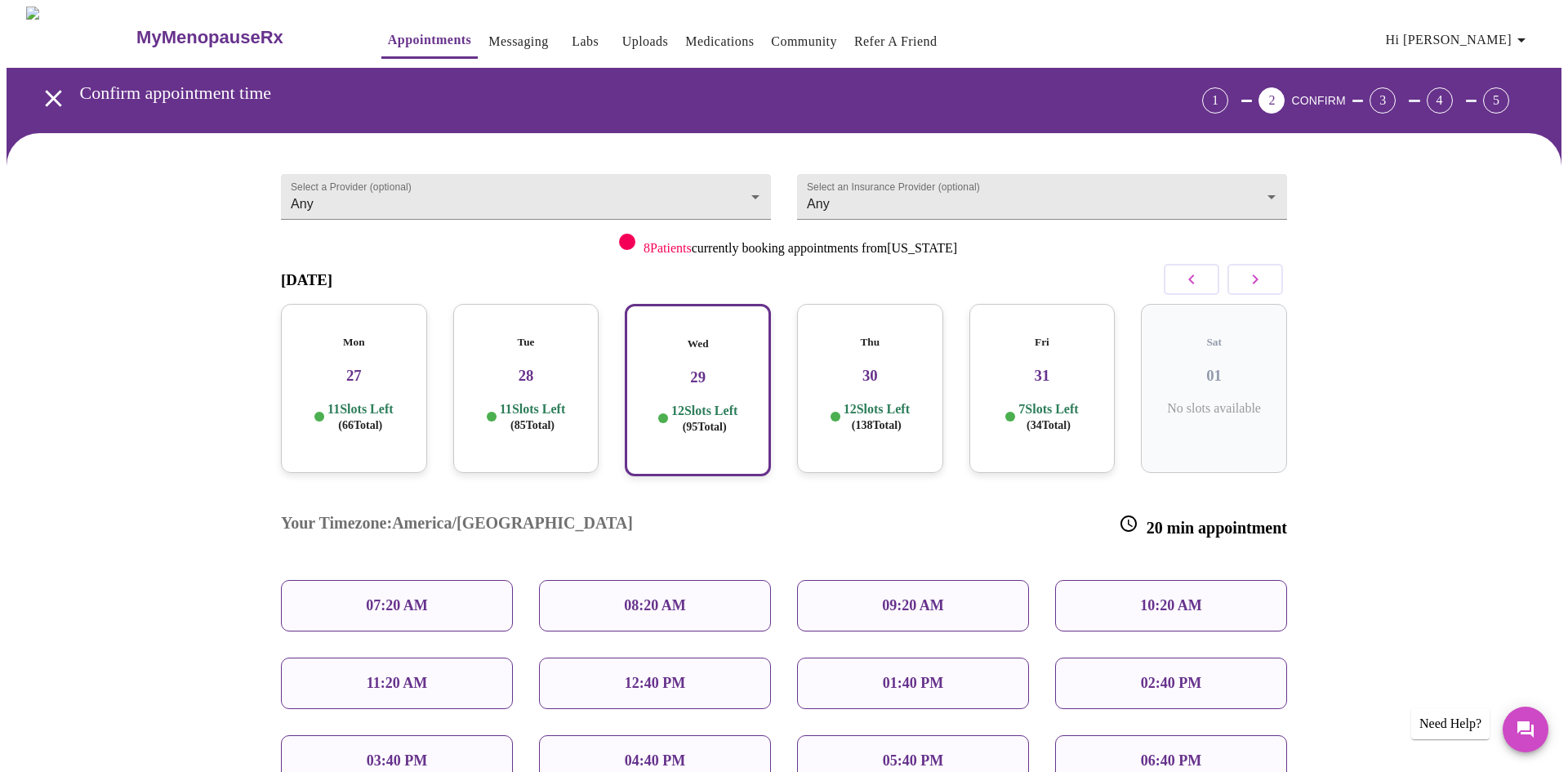
click at [407, 676] on p "11:20 AM" at bounding box center [397, 684] width 62 height 17
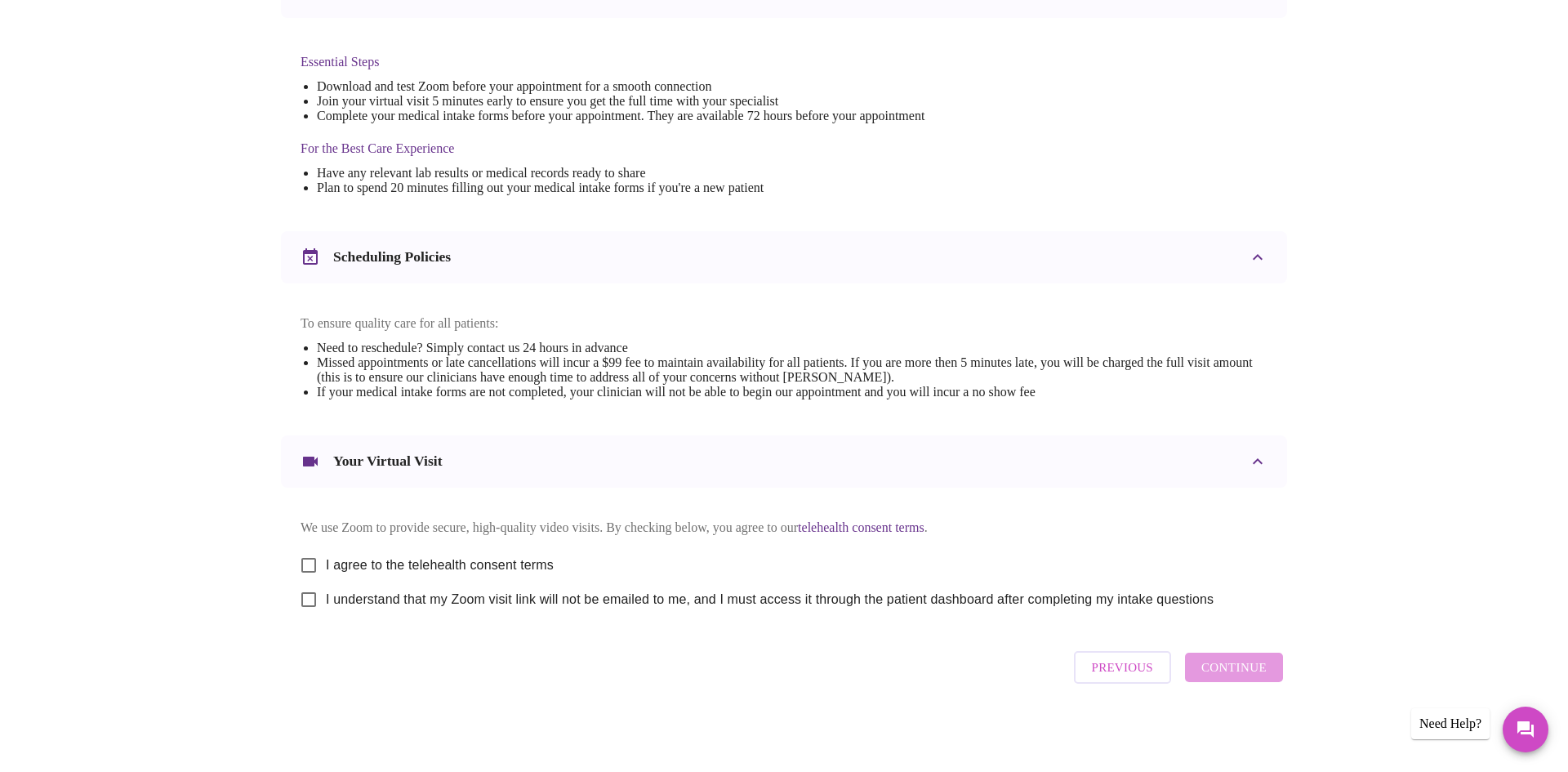
scroll to position [413, 0]
click at [310, 560] on input "I agree to the telehealth consent terms" at bounding box center [308, 565] width 34 height 34
checkbox input "true"
click at [312, 595] on input "I understand that my Zoom visit link will not be emailed to me, and I must acce…" at bounding box center [308, 599] width 34 height 34
checkbox input "true"
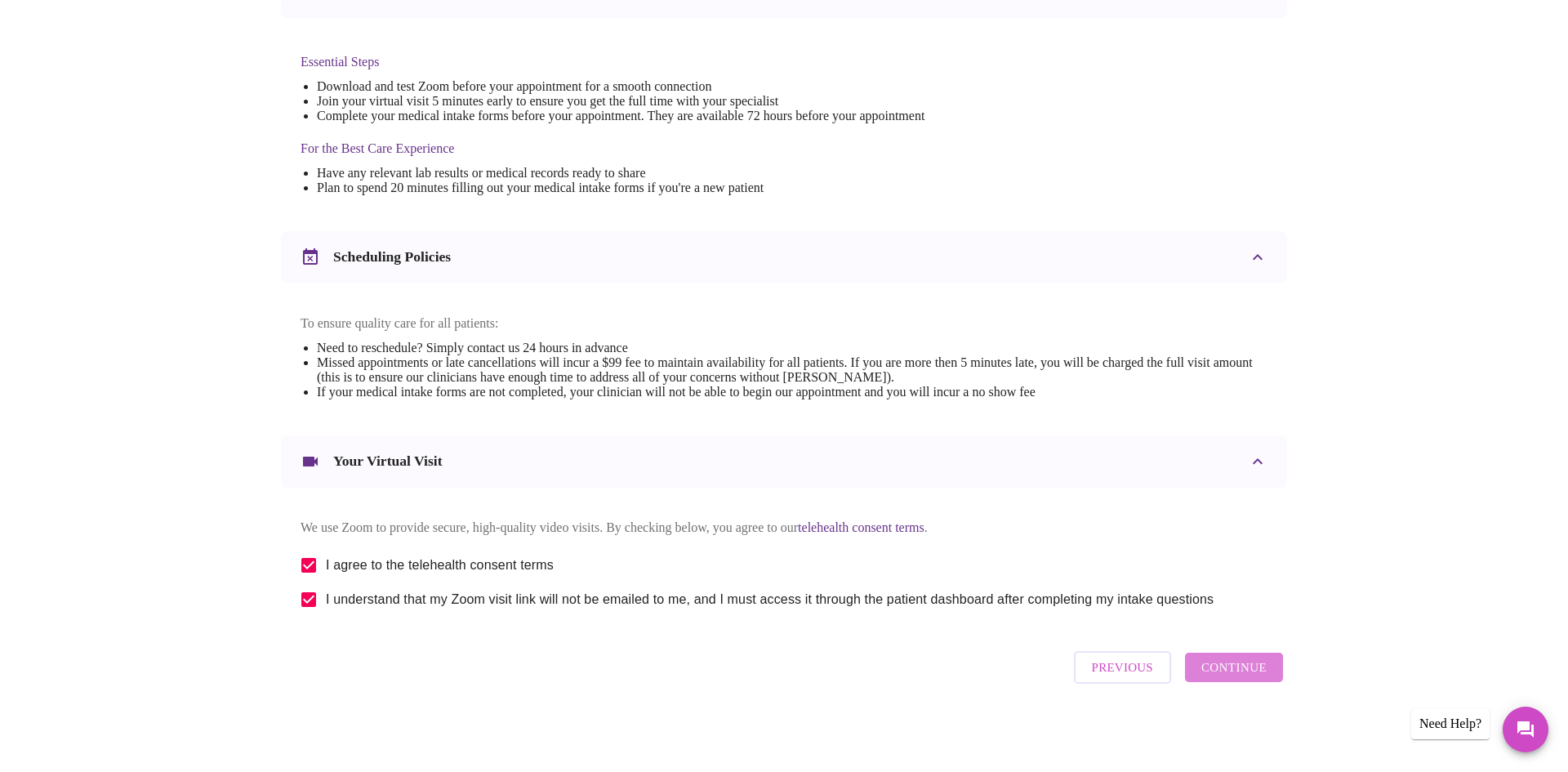
click at [1232, 678] on span "Continue" at bounding box center [1234, 667] width 65 height 21
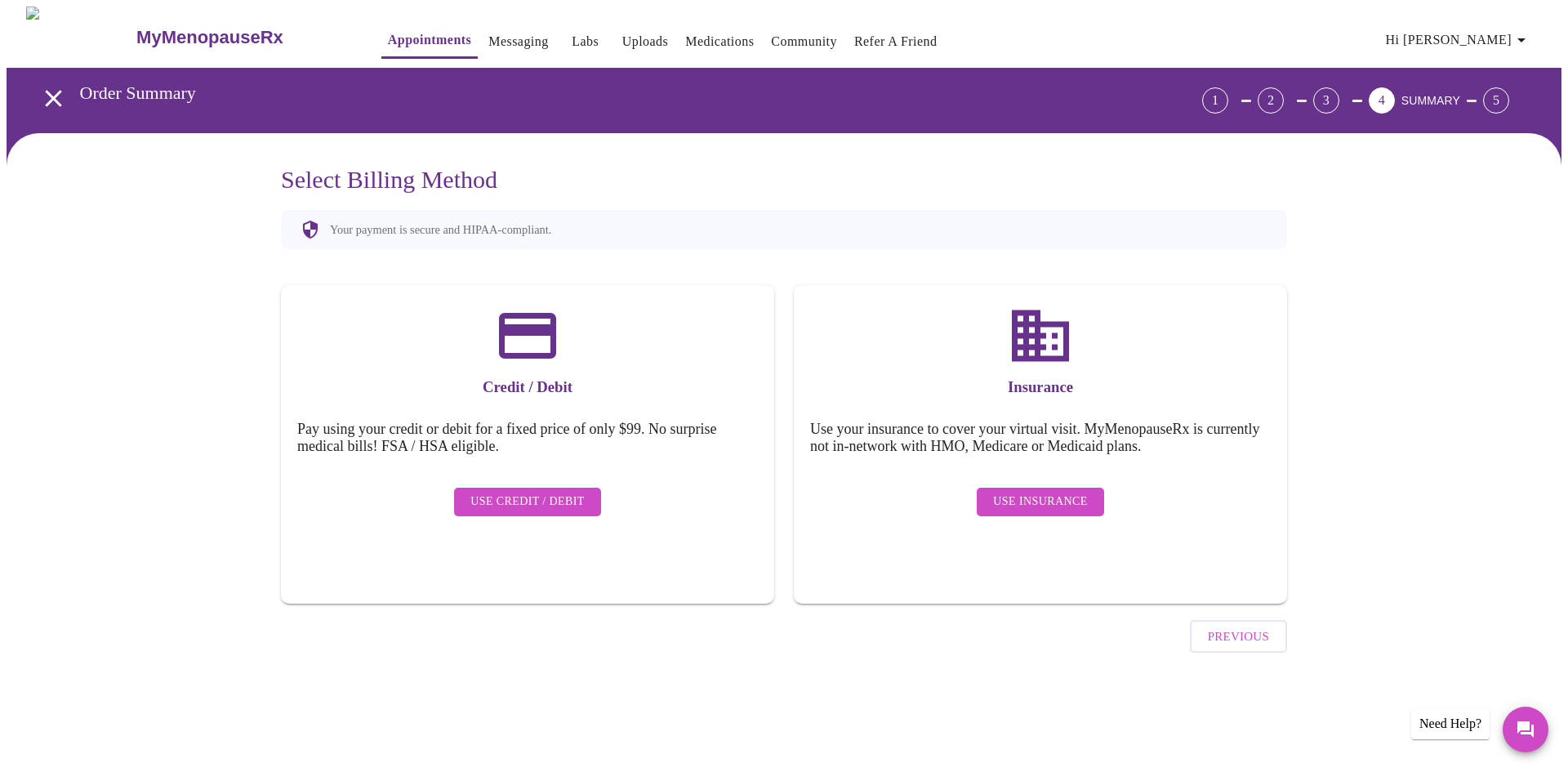
click at [1057, 492] on span "Use Insurance" at bounding box center [1040, 502] width 94 height 20
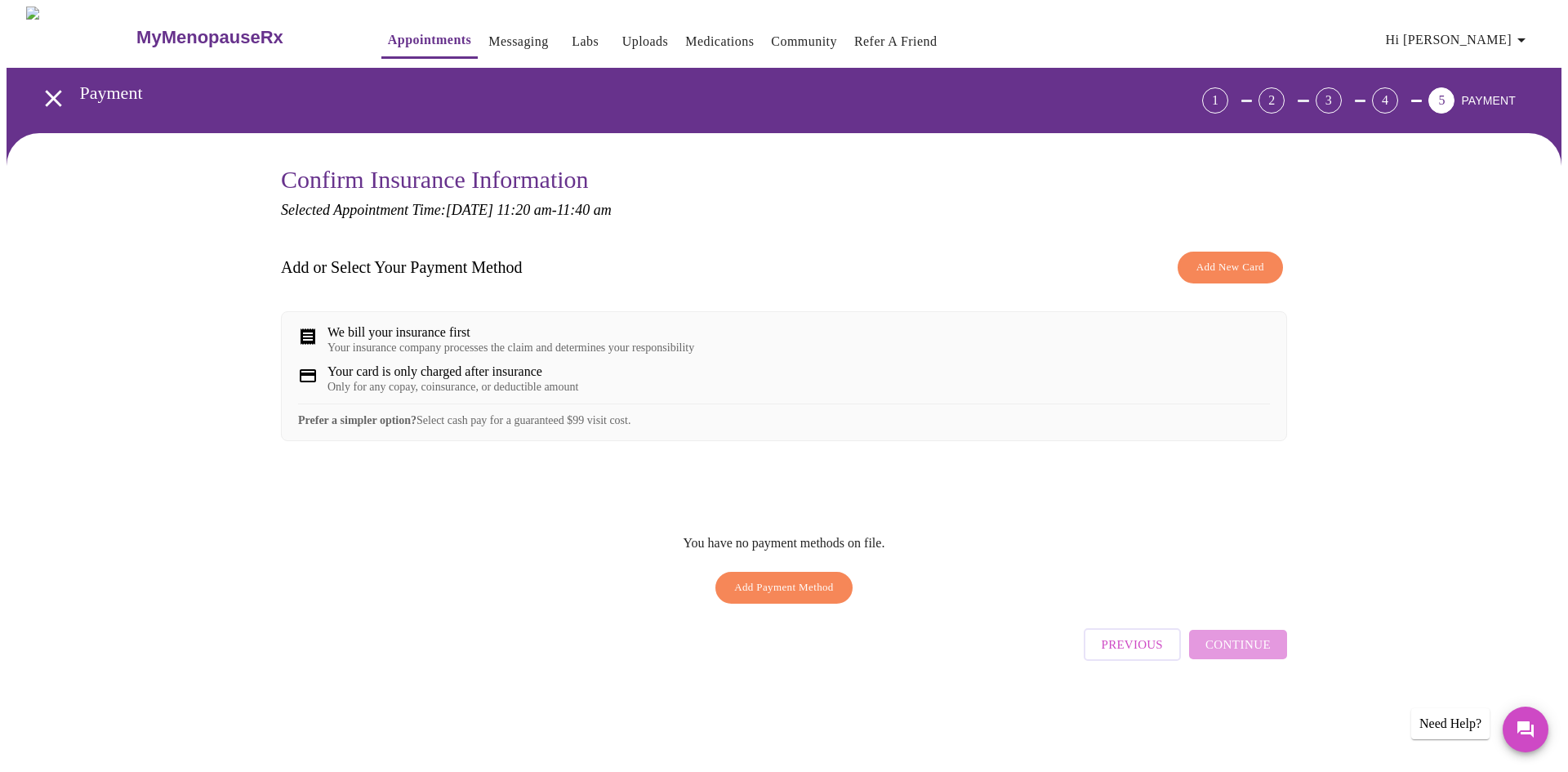
click at [1228, 269] on span "Add New Card" at bounding box center [1231, 267] width 68 height 18
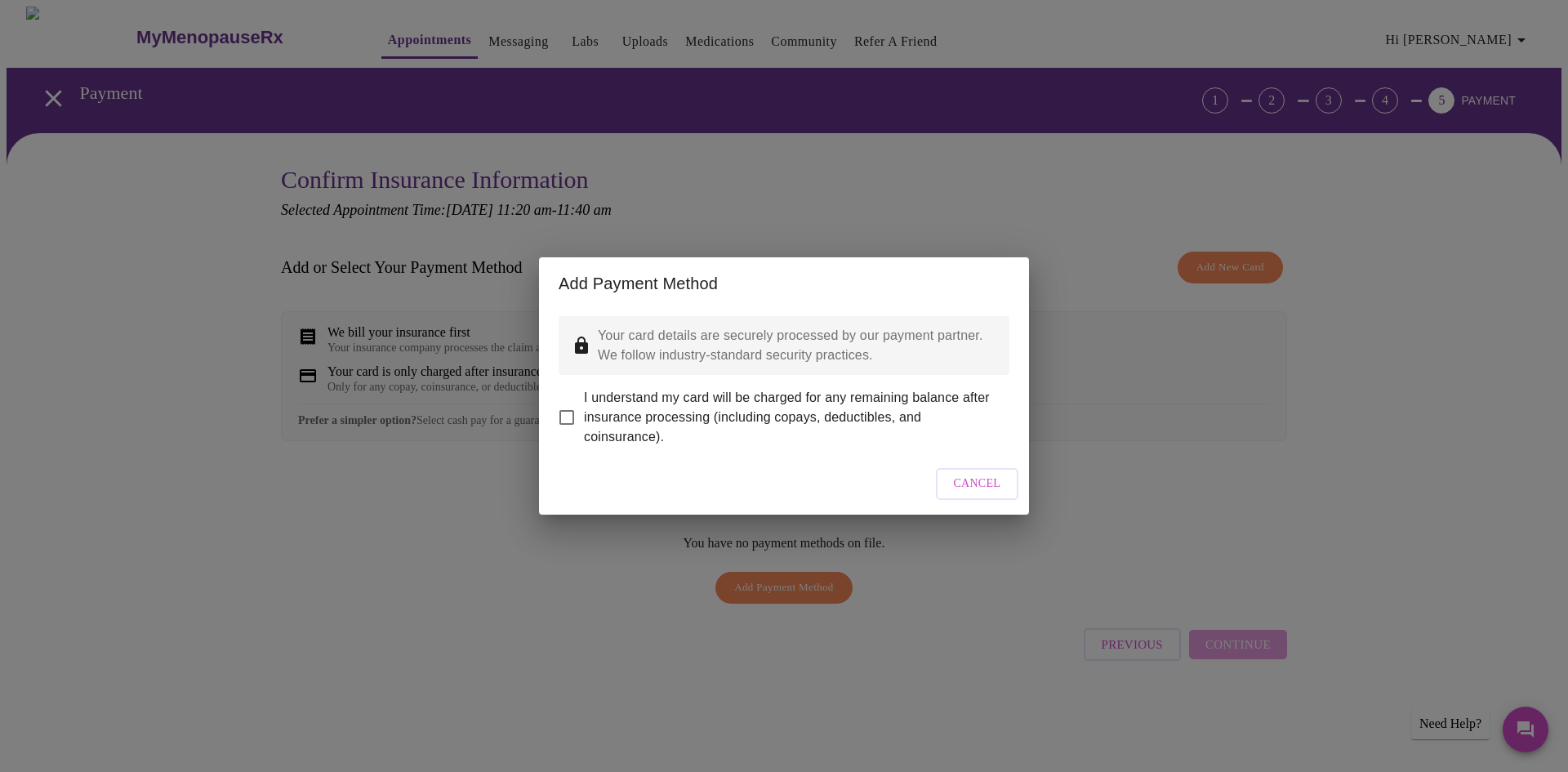
click at [571, 405] on input "I understand my card will be charged for any remaining balance after insurance …" at bounding box center [566, 417] width 34 height 34
checkbox input "true"
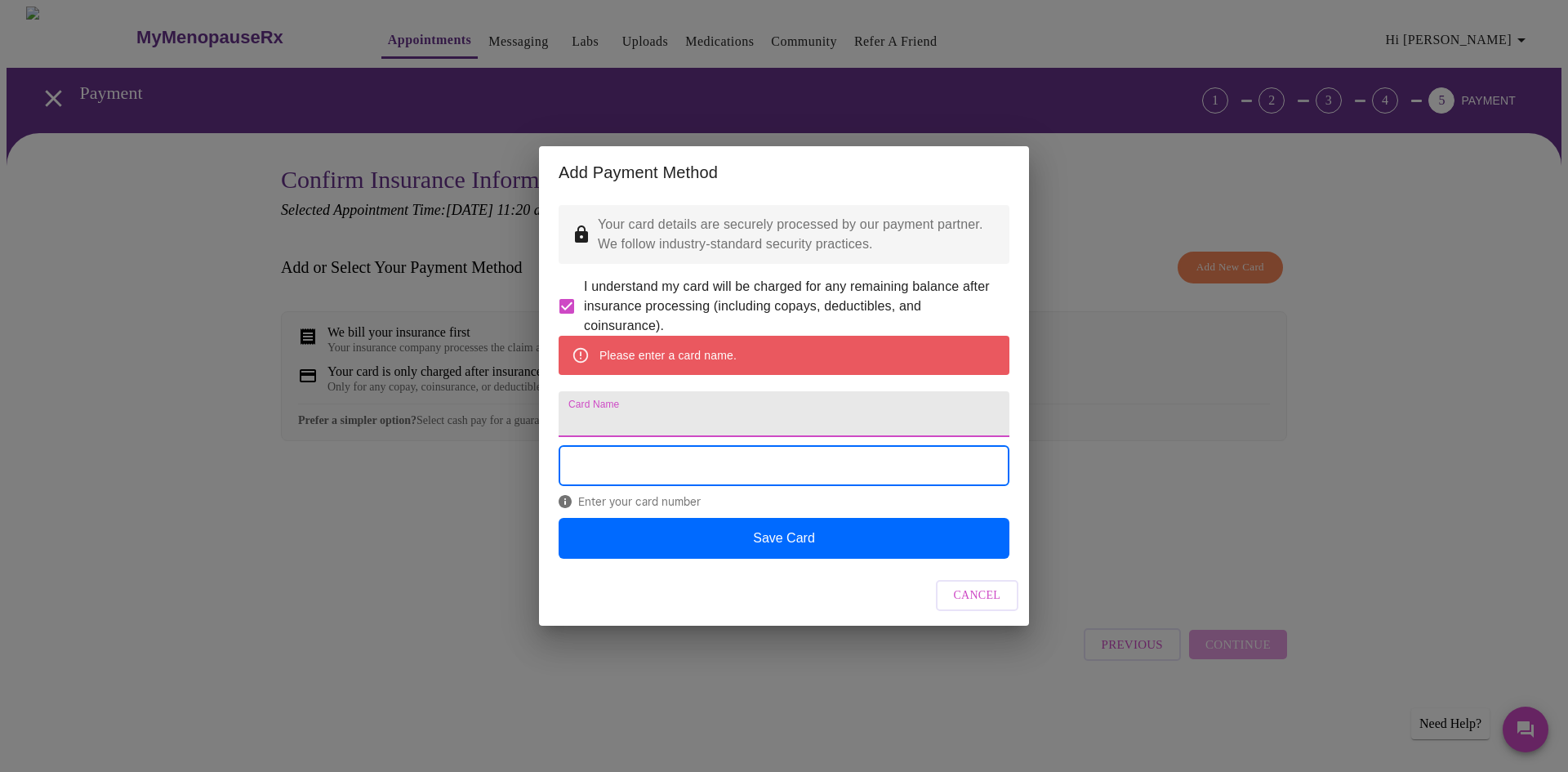
click at [648, 414] on input "Card Name" at bounding box center [784, 414] width 451 height 46
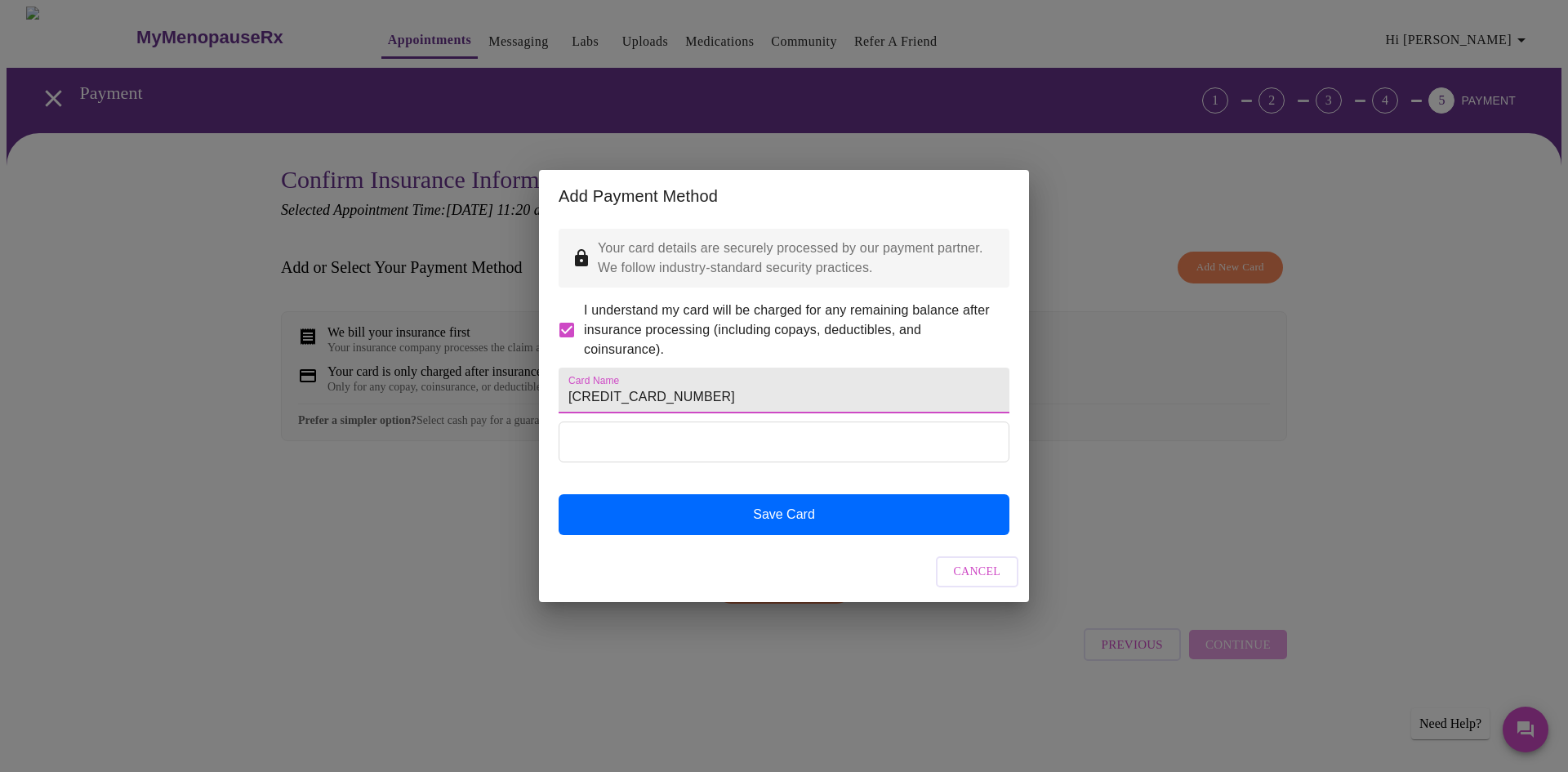
drag, startPoint x: 568, startPoint y: 396, endPoint x: 705, endPoint y: 412, distance: 137.9
click at [705, 412] on input "[CREDIT_CARD_NUMBER]" at bounding box center [784, 391] width 451 height 46
type input "[PERSON_NAME]"
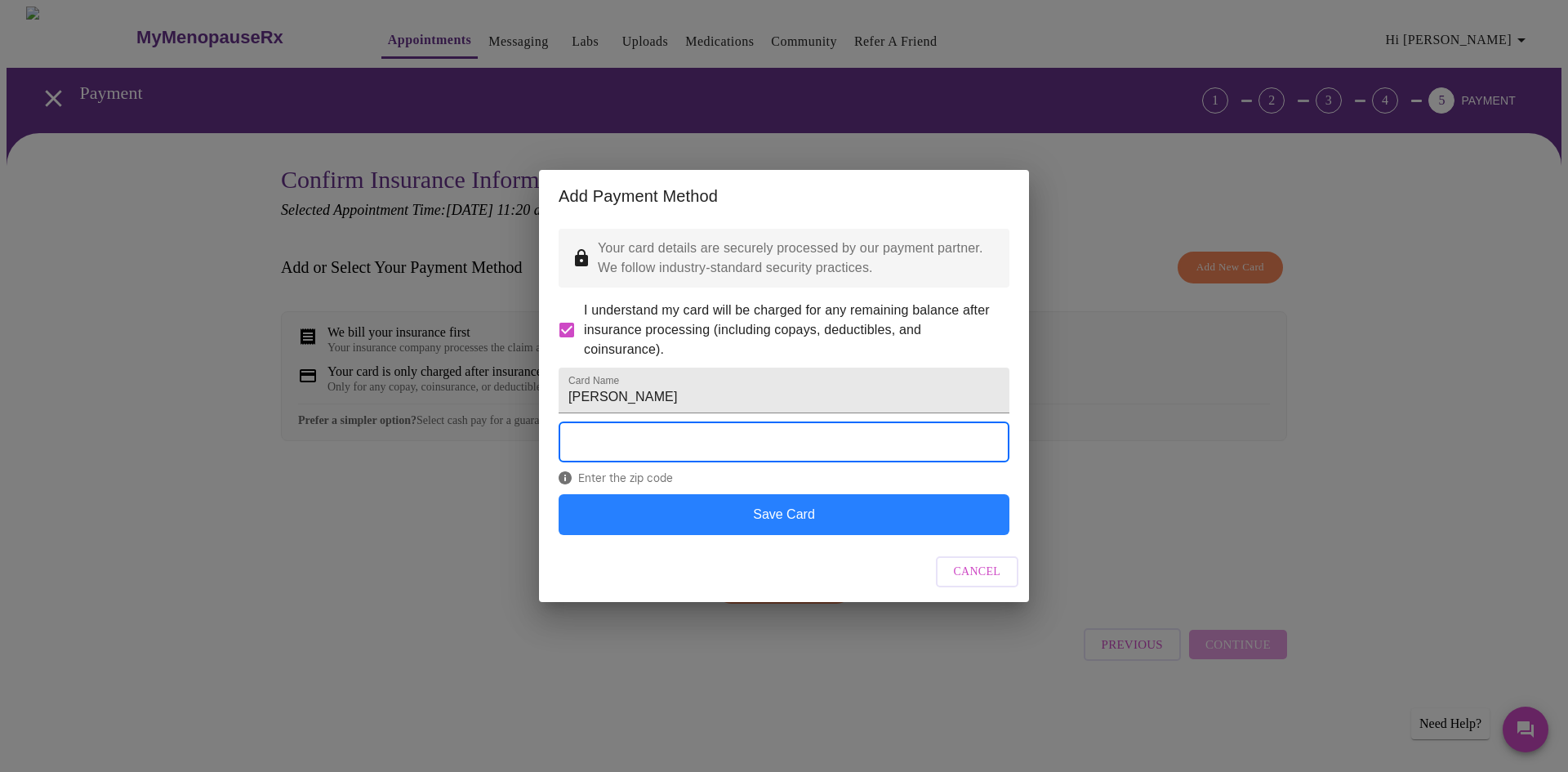
click at [829, 533] on button "Save Card" at bounding box center [784, 515] width 451 height 40
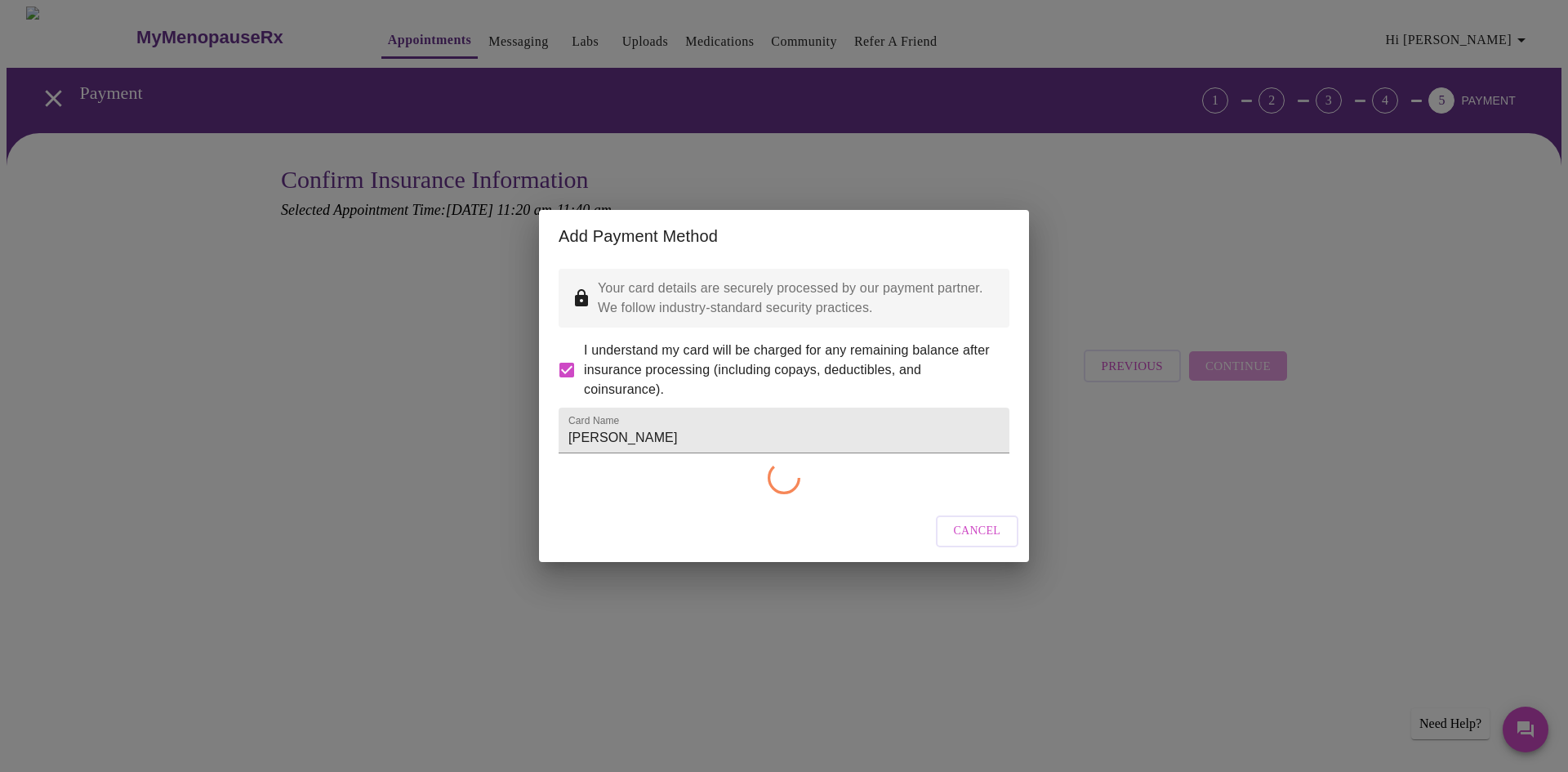
checkbox input "false"
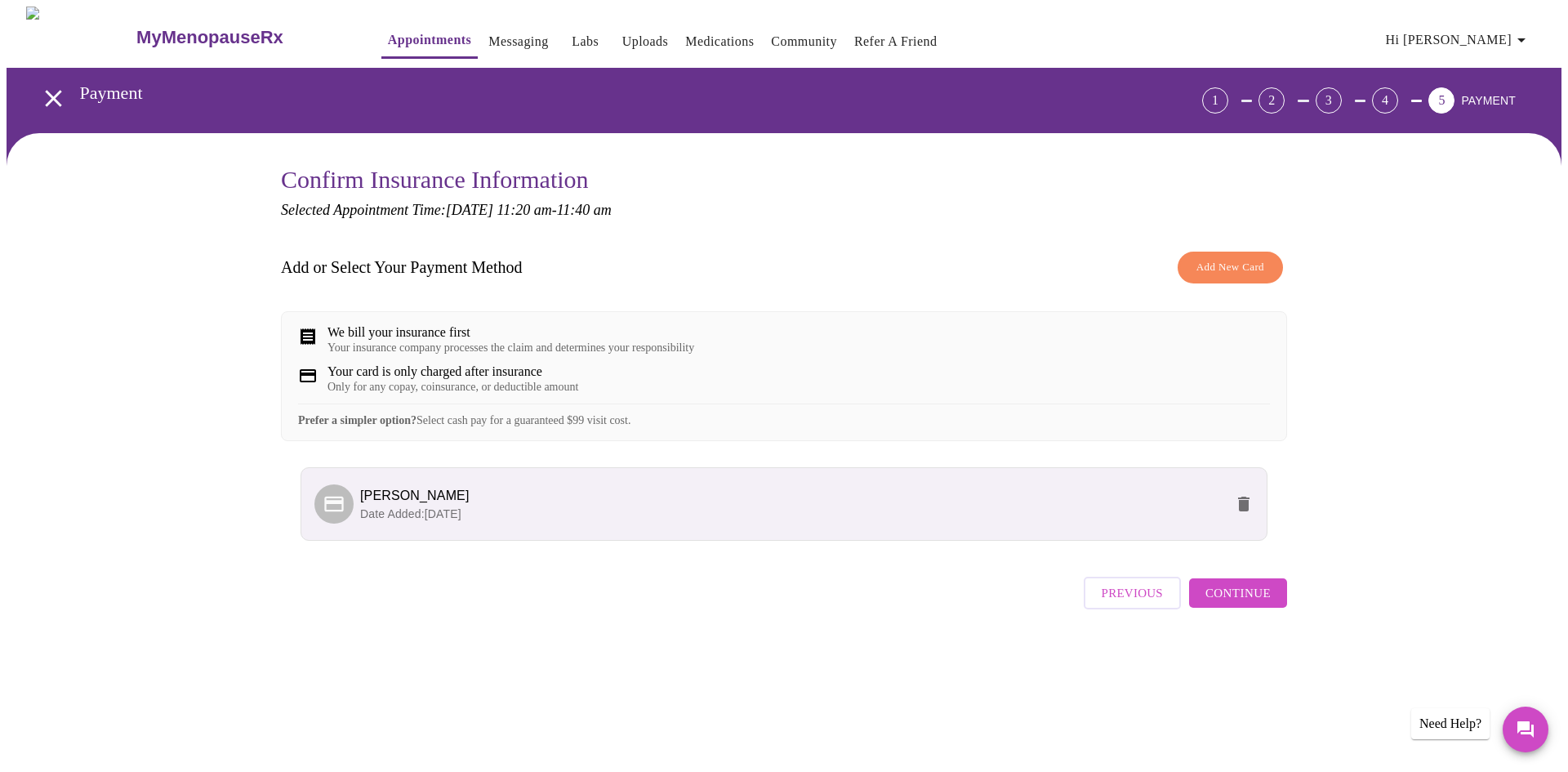
click at [1232, 604] on span "Continue" at bounding box center [1238, 593] width 65 height 21
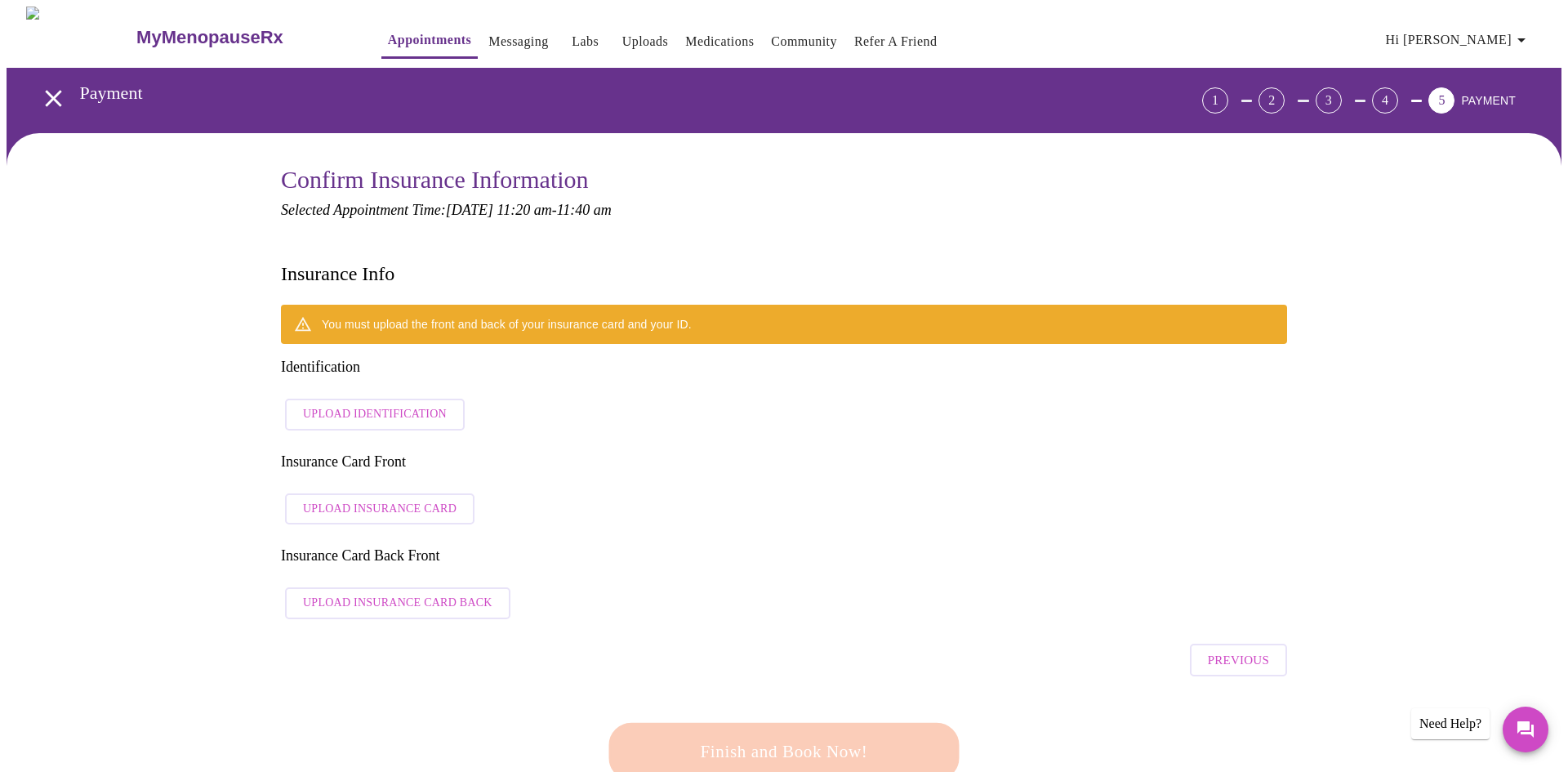
click at [447, 499] on span "Upload Insurance Card" at bounding box center [379, 509] width 153 height 20
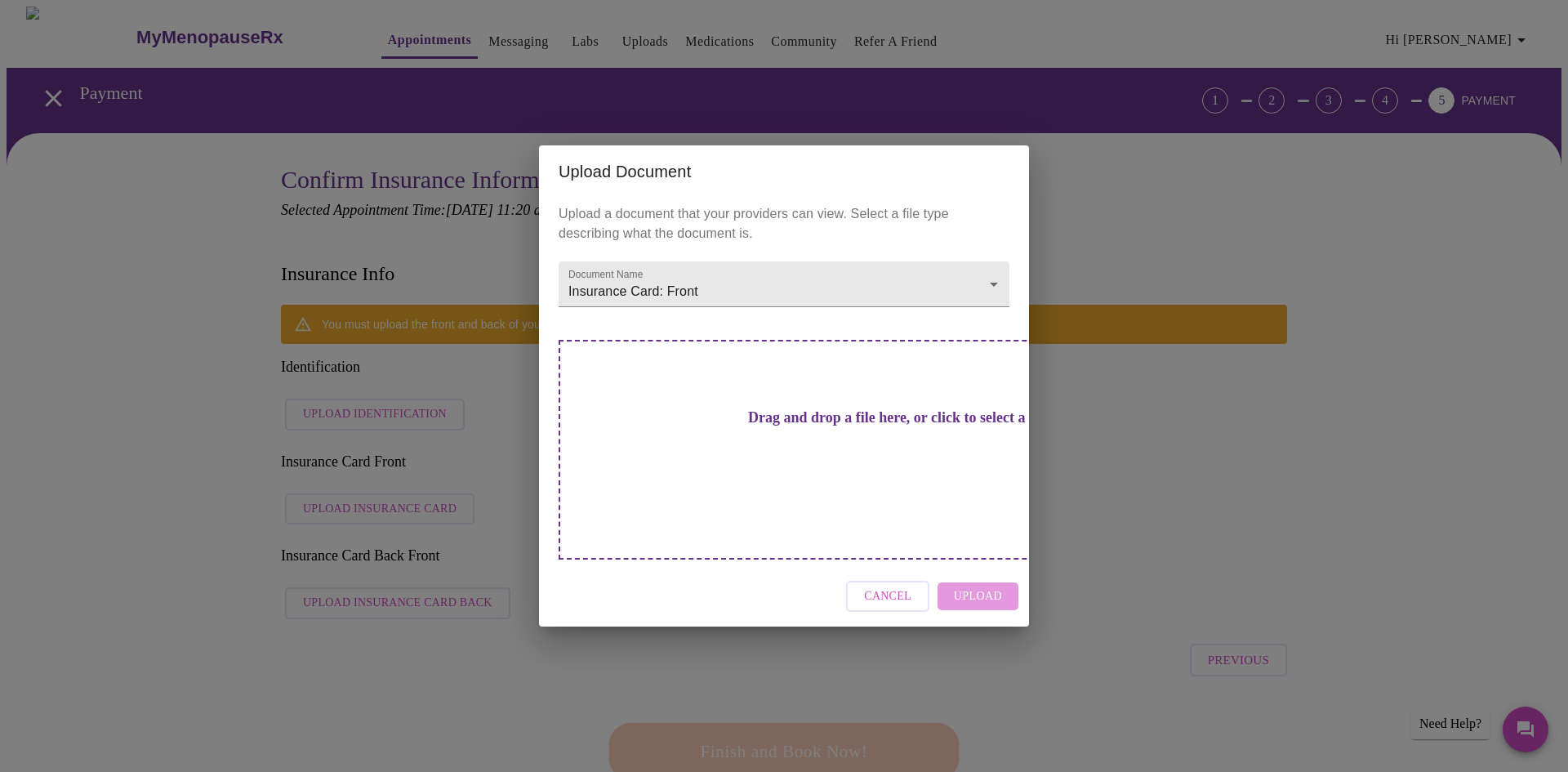
click at [1460, 247] on div "Upload Document Upload a document that your providers can view. Select a file t…" at bounding box center [784, 386] width 1568 height 772
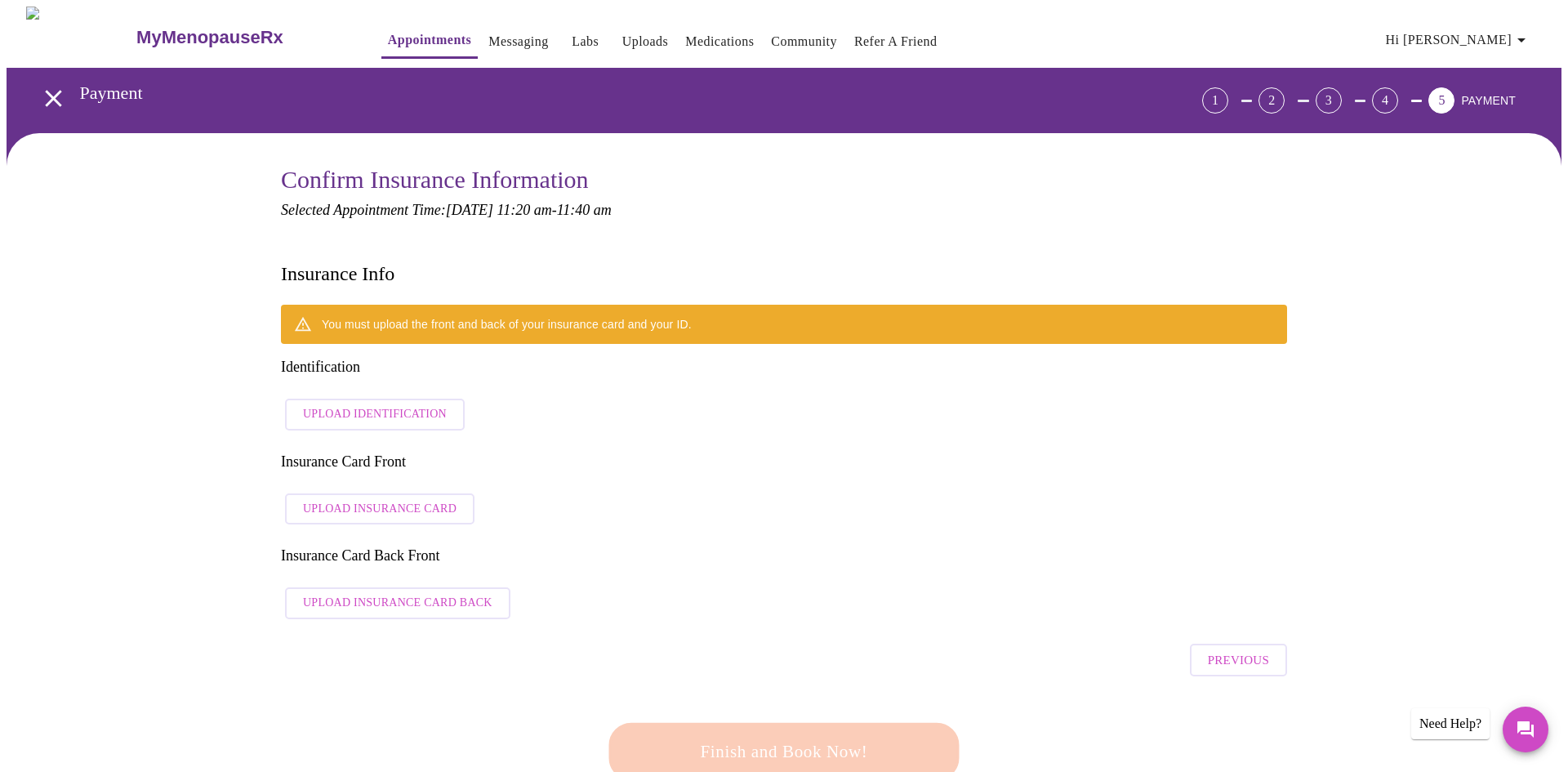
click at [348, 404] on span "Upload Identification" at bounding box center [375, 414] width 144 height 20
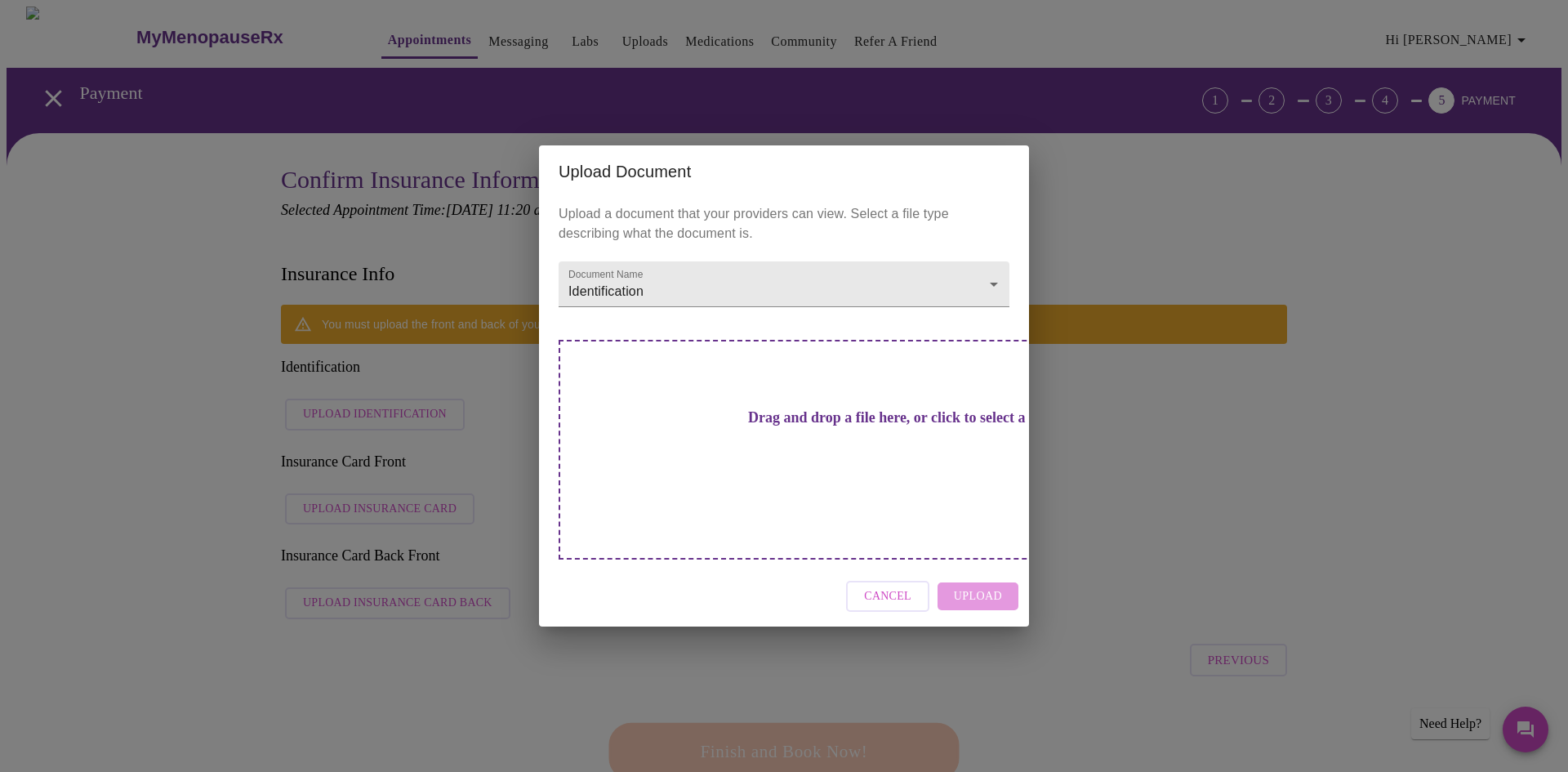
click at [750, 426] on h3 "Drag and drop a file here, or click to select a file" at bounding box center [898, 418] width 451 height 17
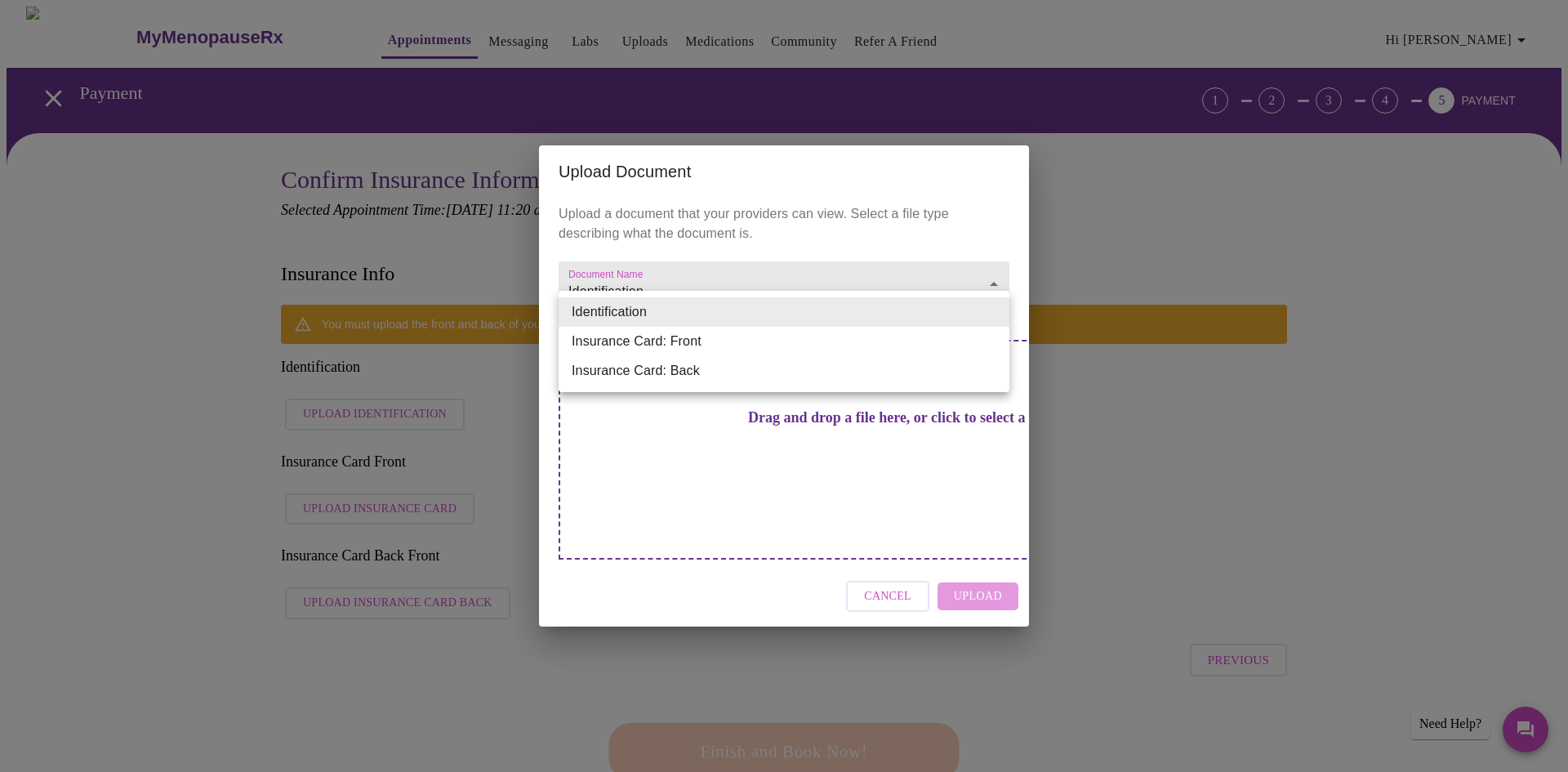
click at [749, 340] on li "Insurance Card: Front" at bounding box center [784, 342] width 451 height 29
type input "Insurance Card: Front"
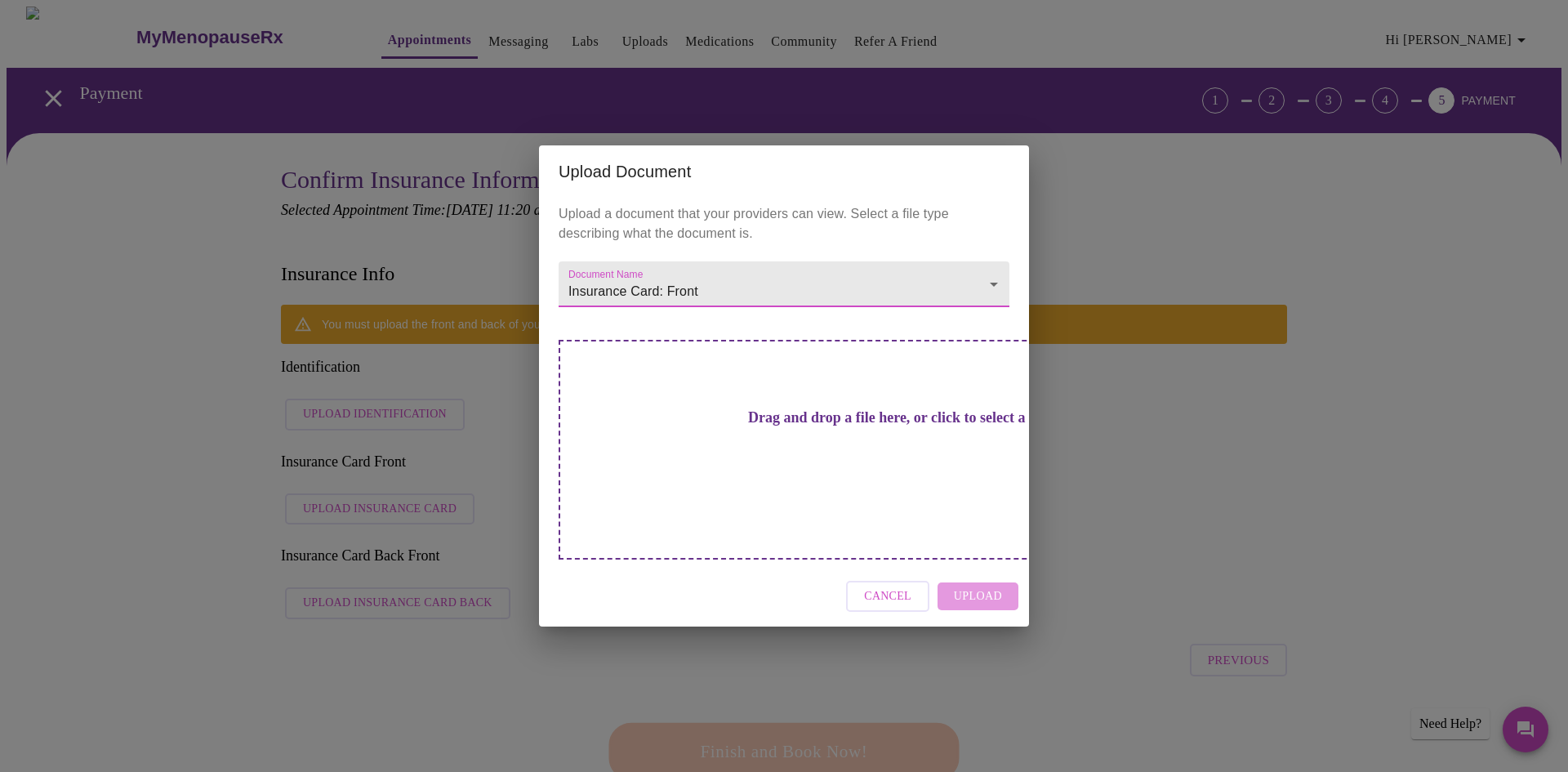
click at [826, 426] on h3 "Drag and drop a file here, or click to select a file" at bounding box center [898, 418] width 451 height 17
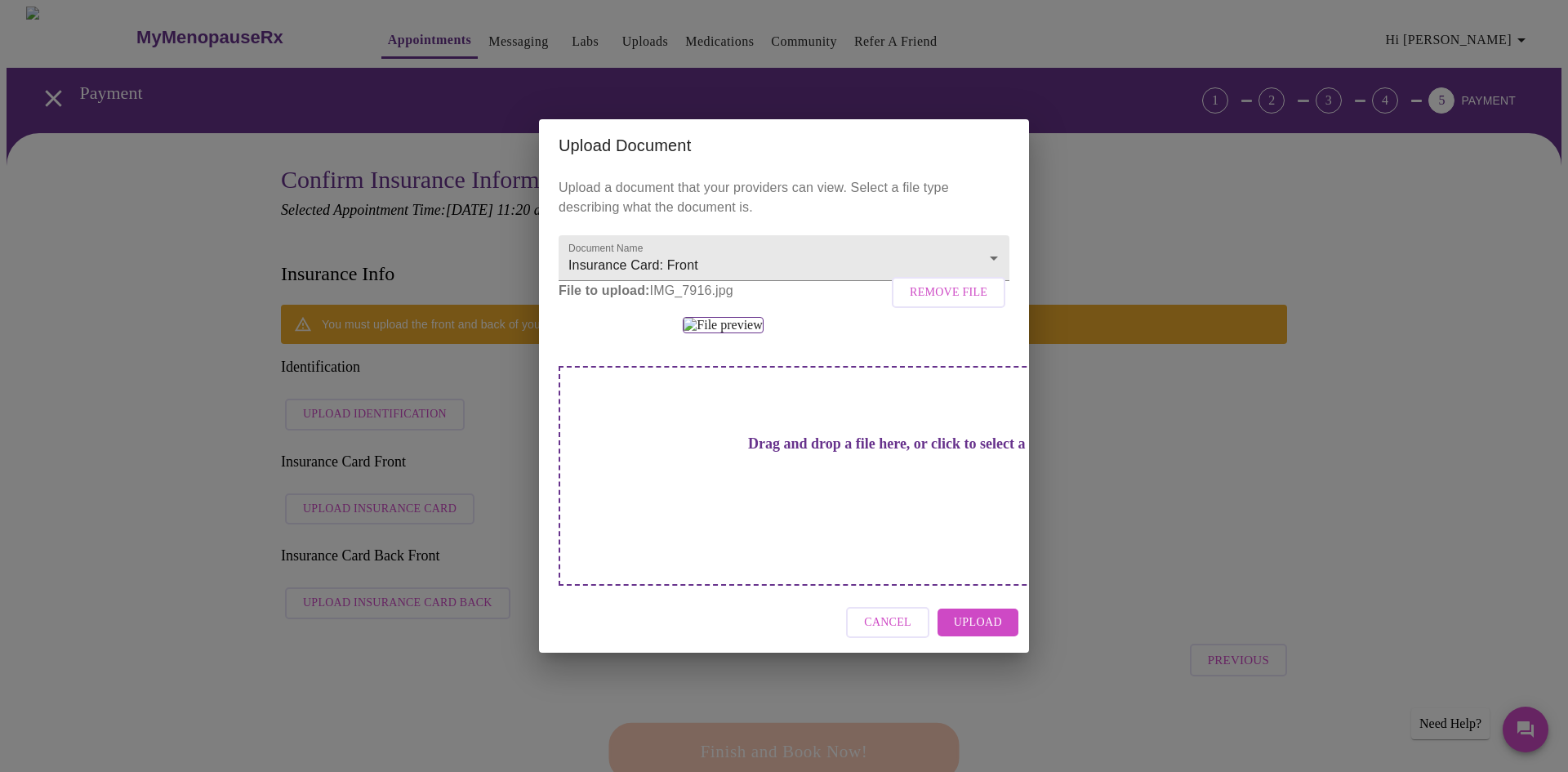
click at [902, 633] on span "Cancel" at bounding box center [888, 623] width 48 height 20
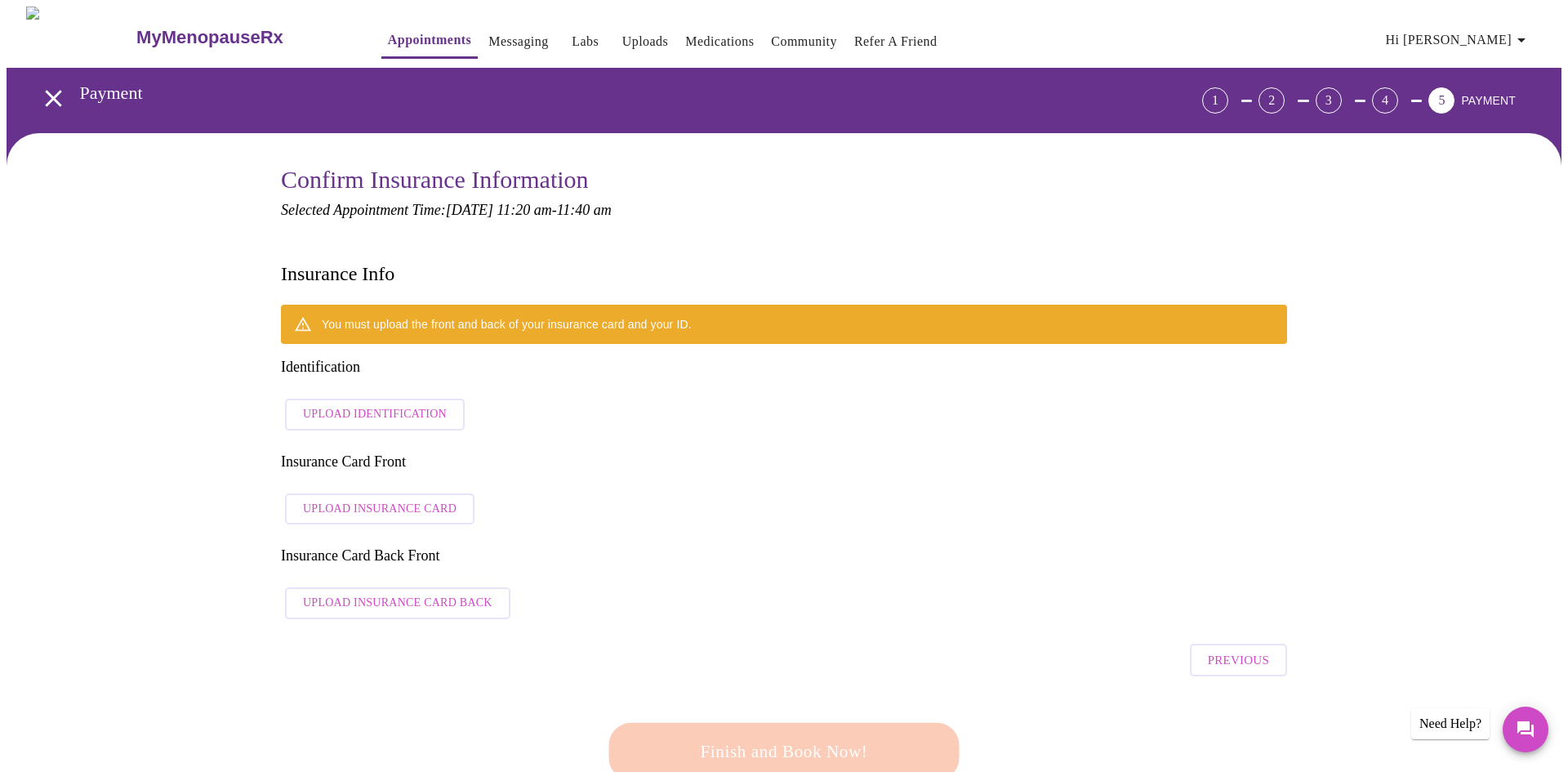
click at [419, 404] on span "Upload Identification" at bounding box center [375, 414] width 144 height 20
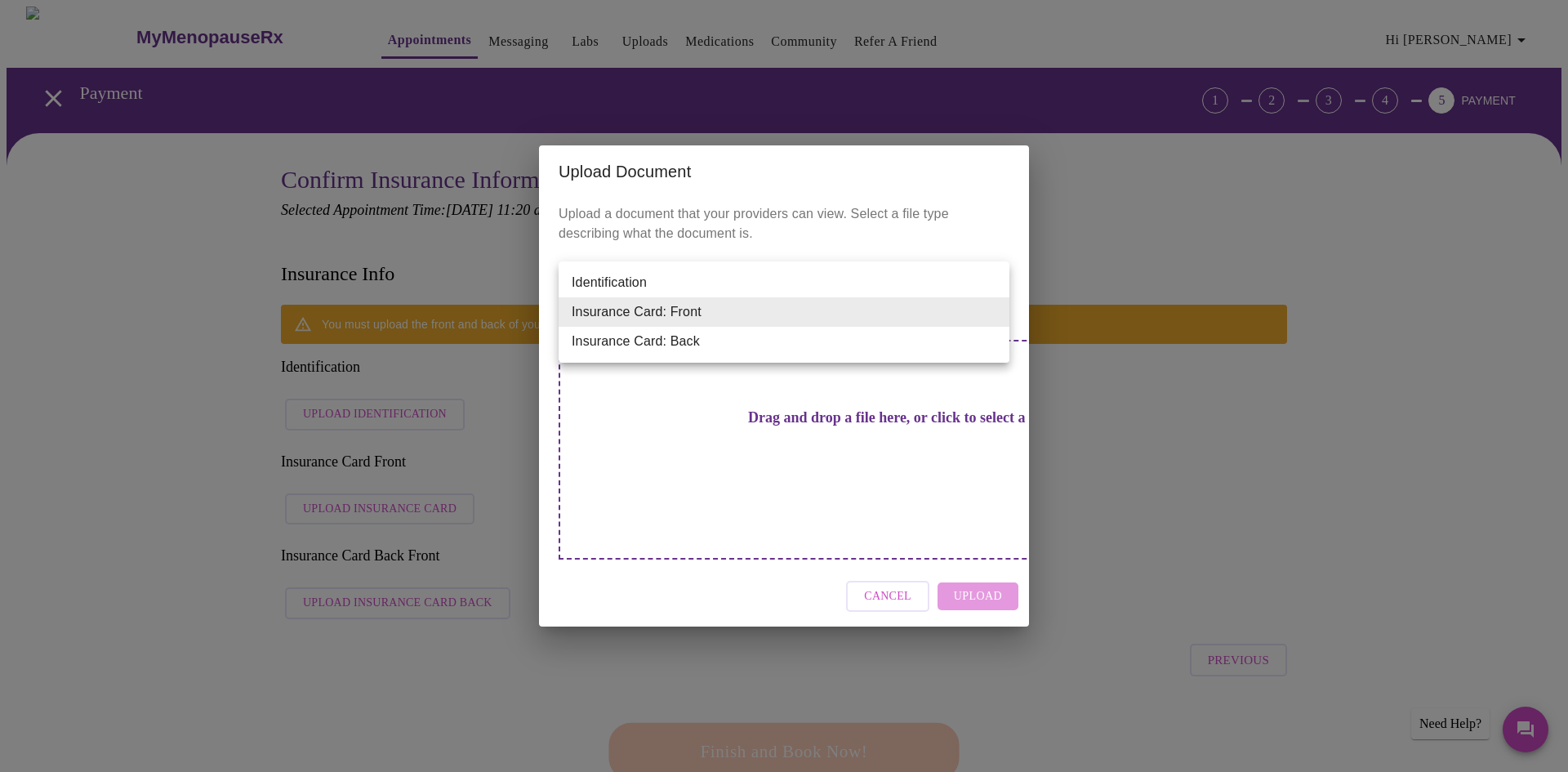
click at [845, 442] on div at bounding box center [784, 386] width 1568 height 772
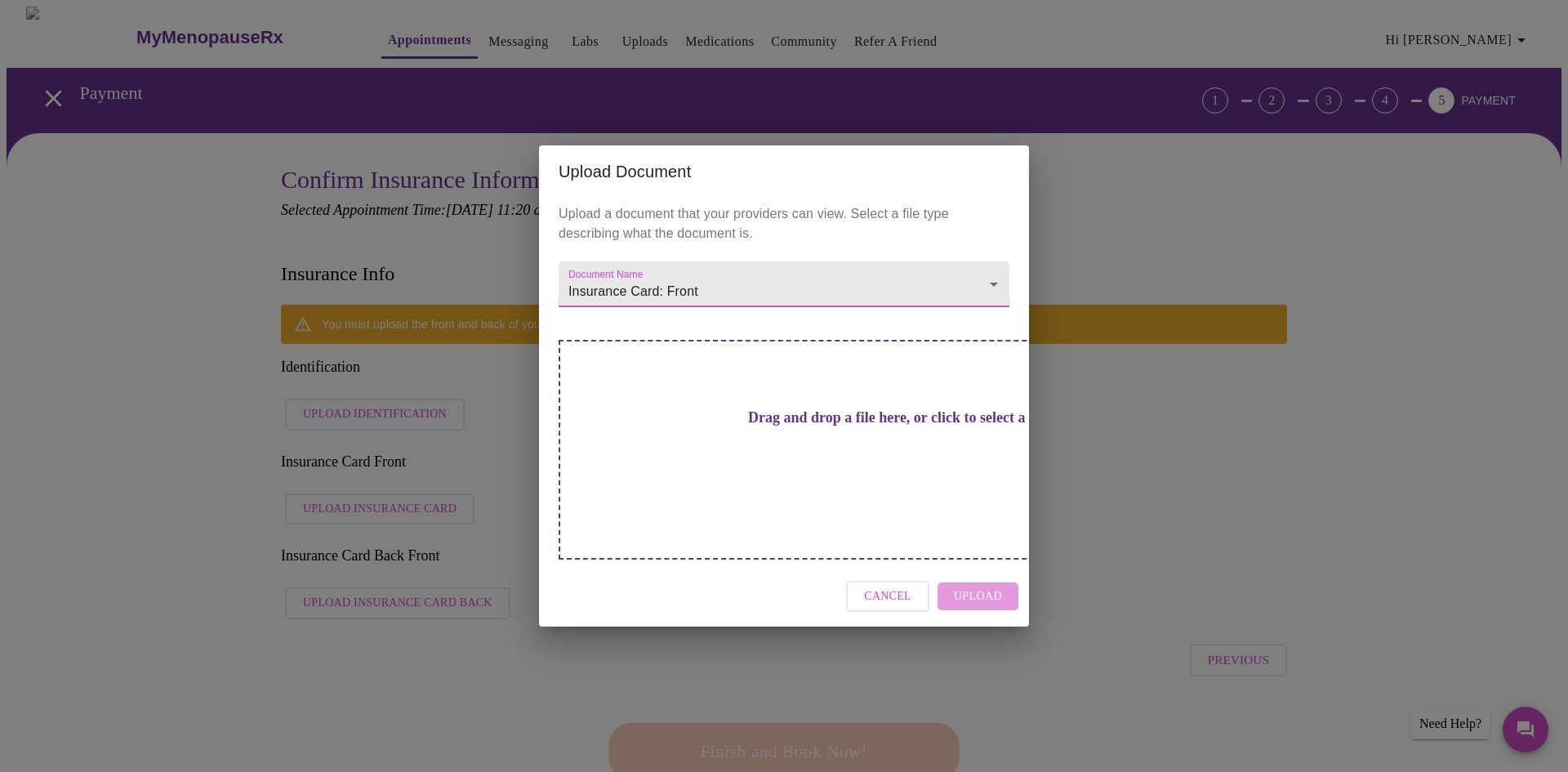
click at [746, 426] on h3 "Drag and drop a file here, or click to select a file" at bounding box center [898, 418] width 451 height 17
click at [845, 426] on h3 "Drag and drop a file here, or click to select a file" at bounding box center [898, 418] width 451 height 17
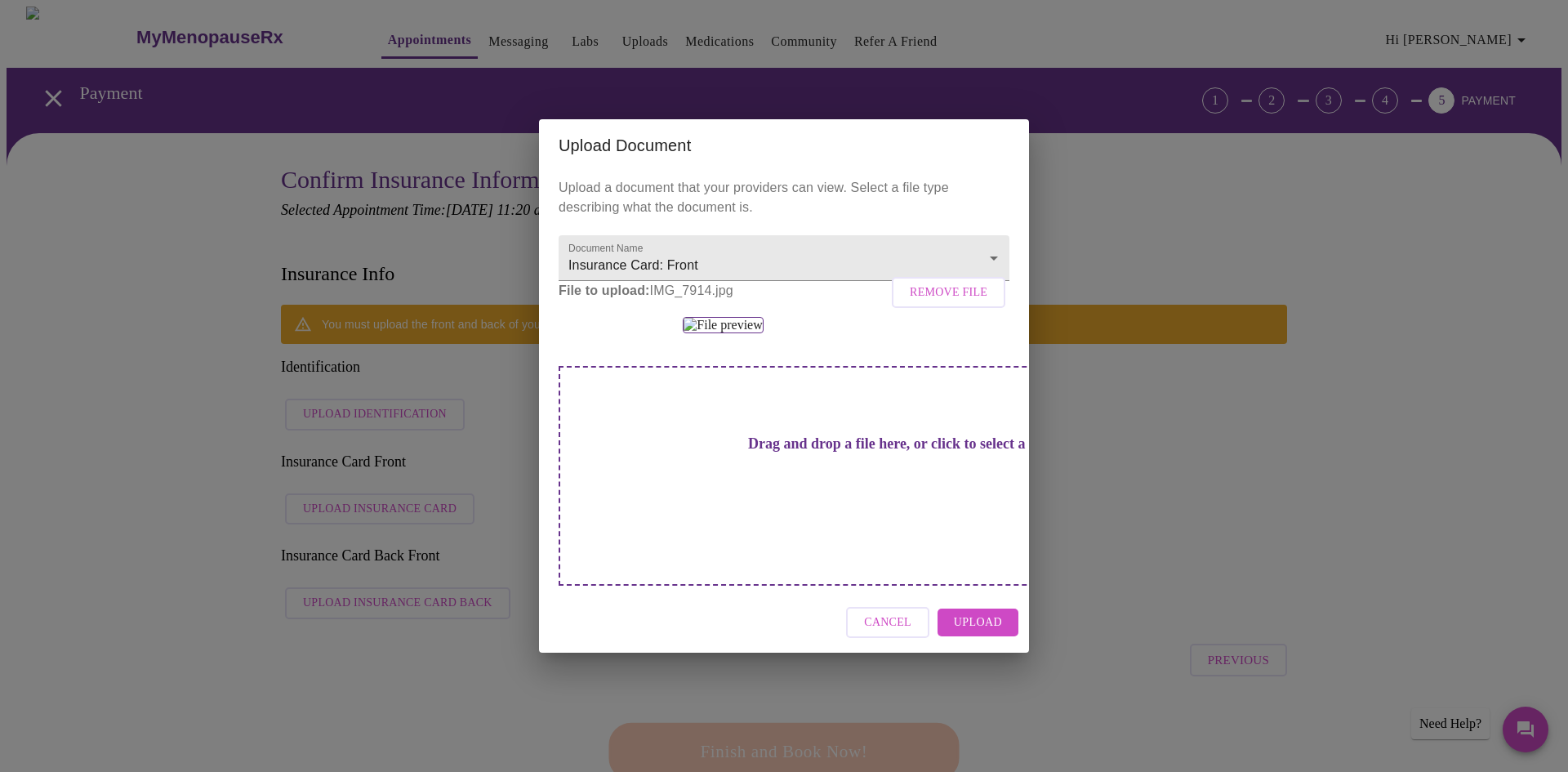
click at [999, 633] on span "Upload" at bounding box center [978, 623] width 48 height 20
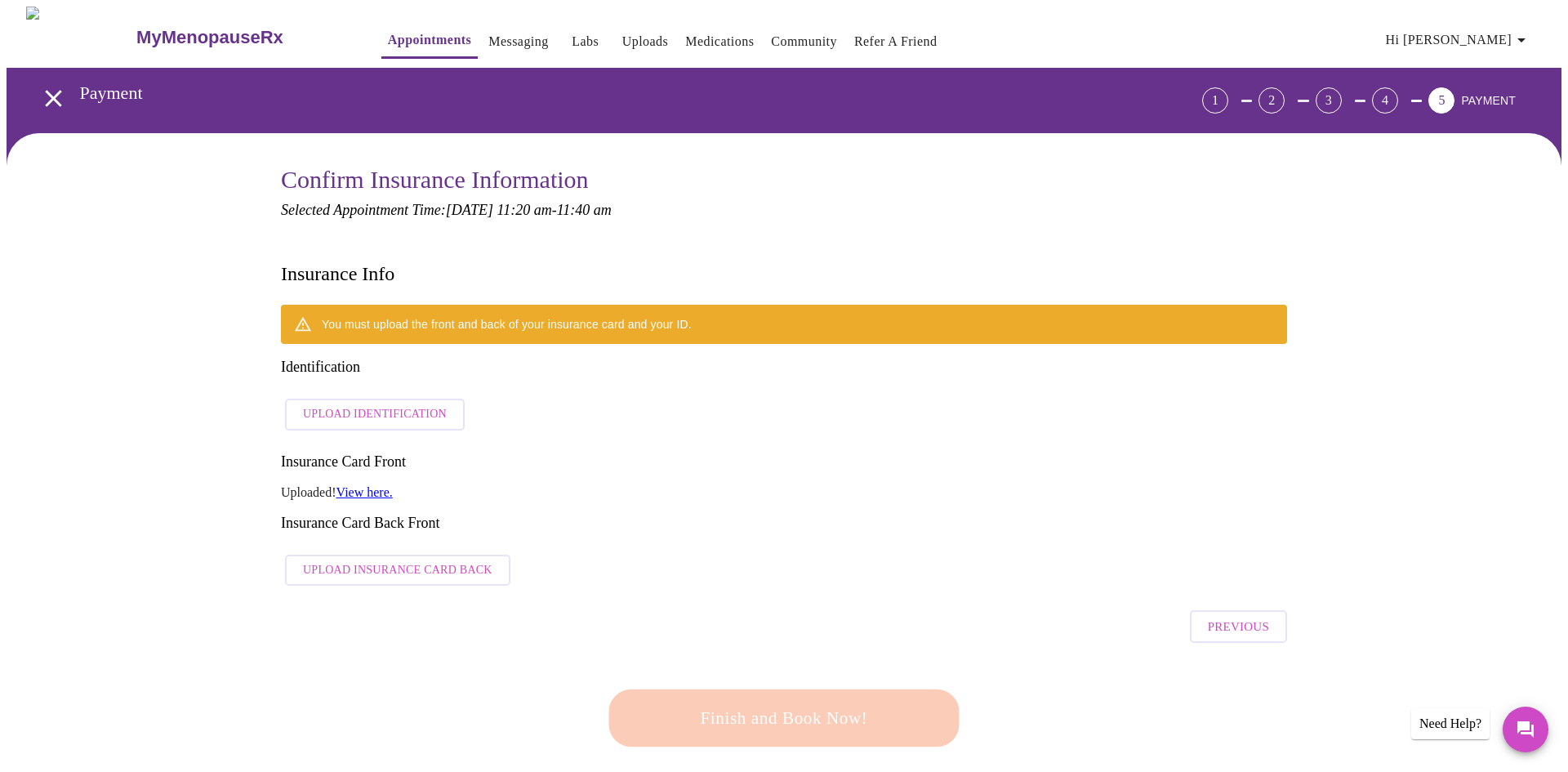
click at [408, 561] on span "Upload Insurance Card Back" at bounding box center [398, 571] width 189 height 20
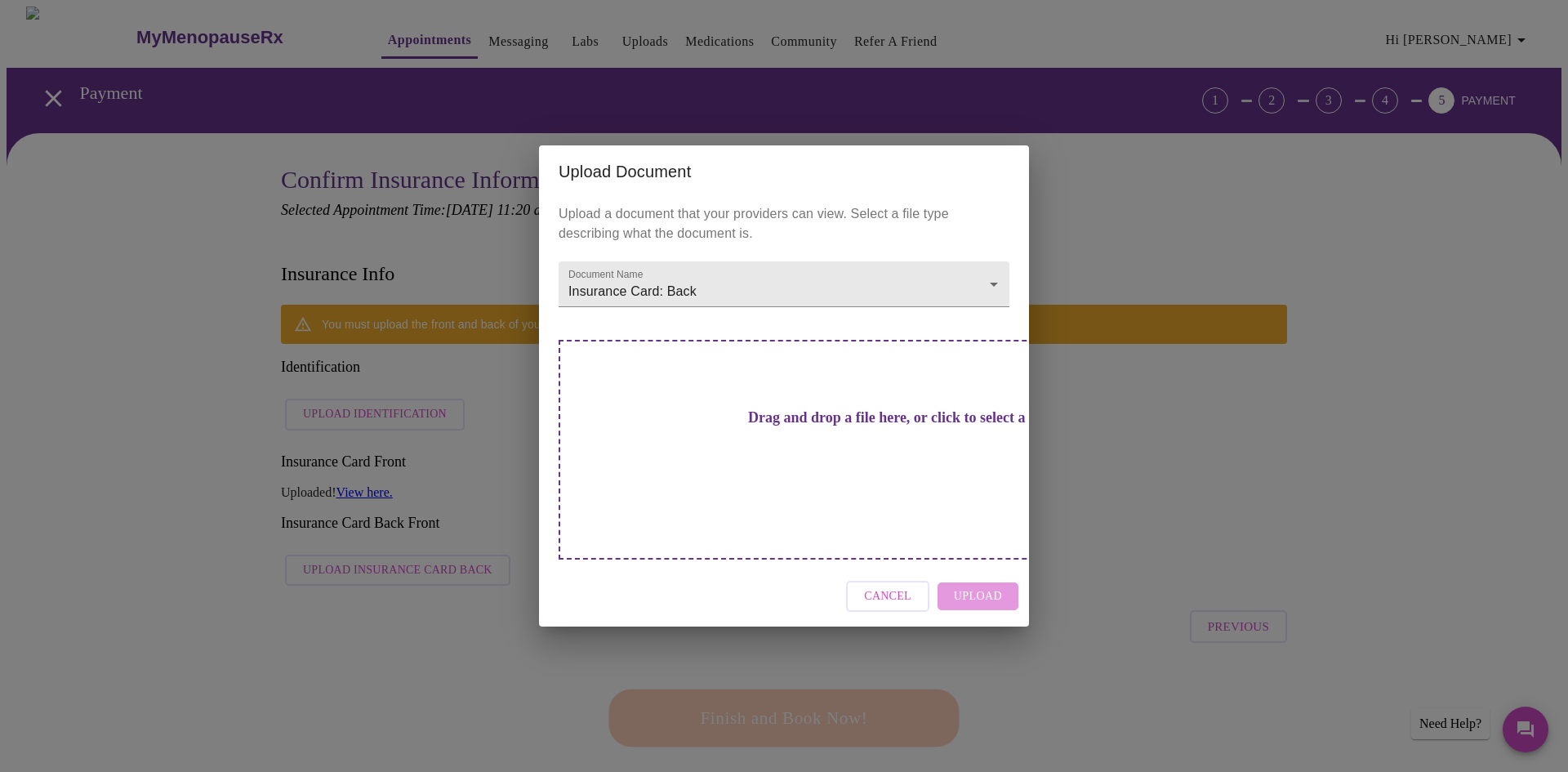
click at [747, 426] on h3 "Drag and drop a file here, or click to select a file" at bounding box center [898, 418] width 451 height 17
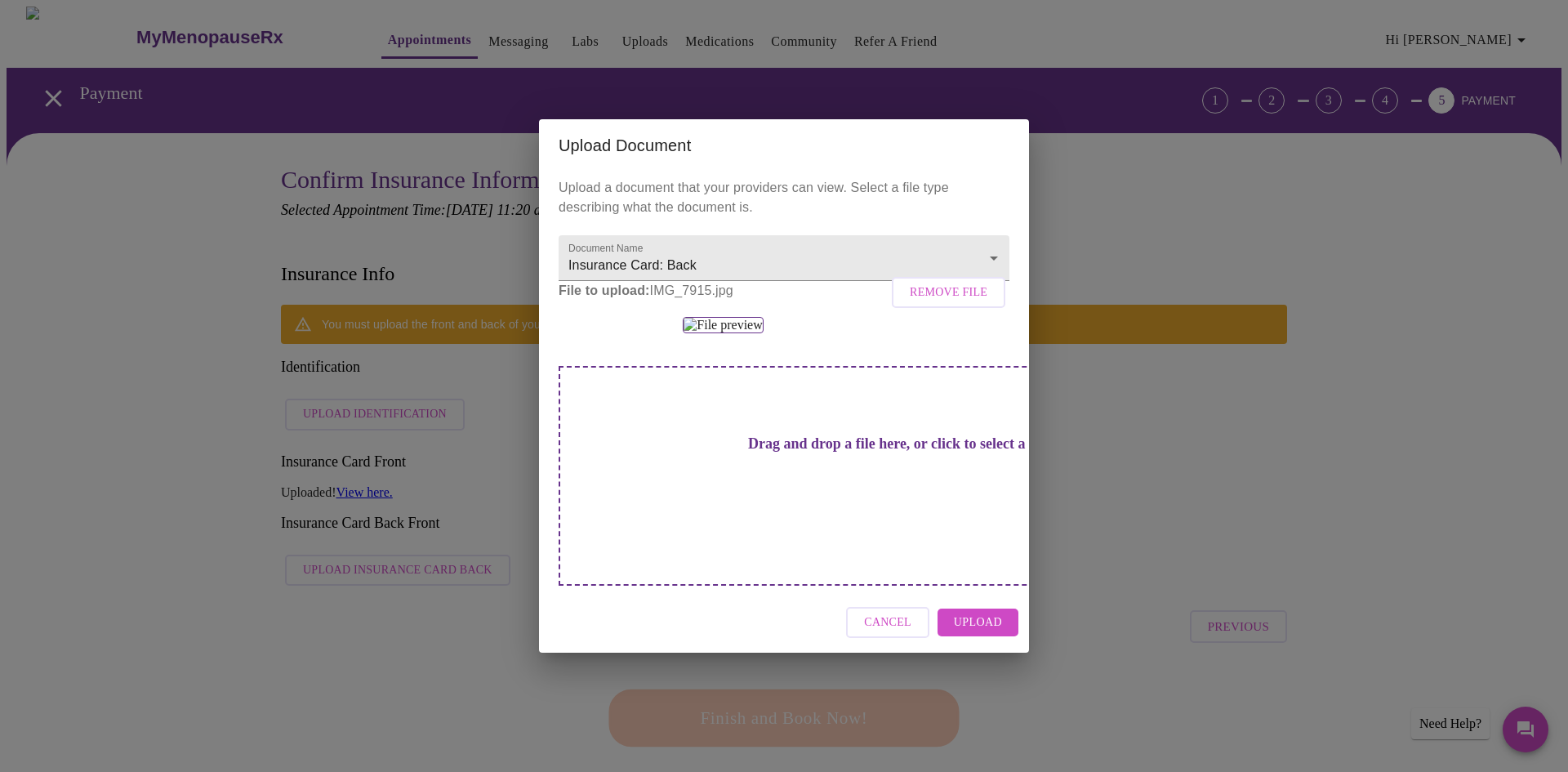
click at [975, 633] on span "Upload" at bounding box center [978, 623] width 48 height 20
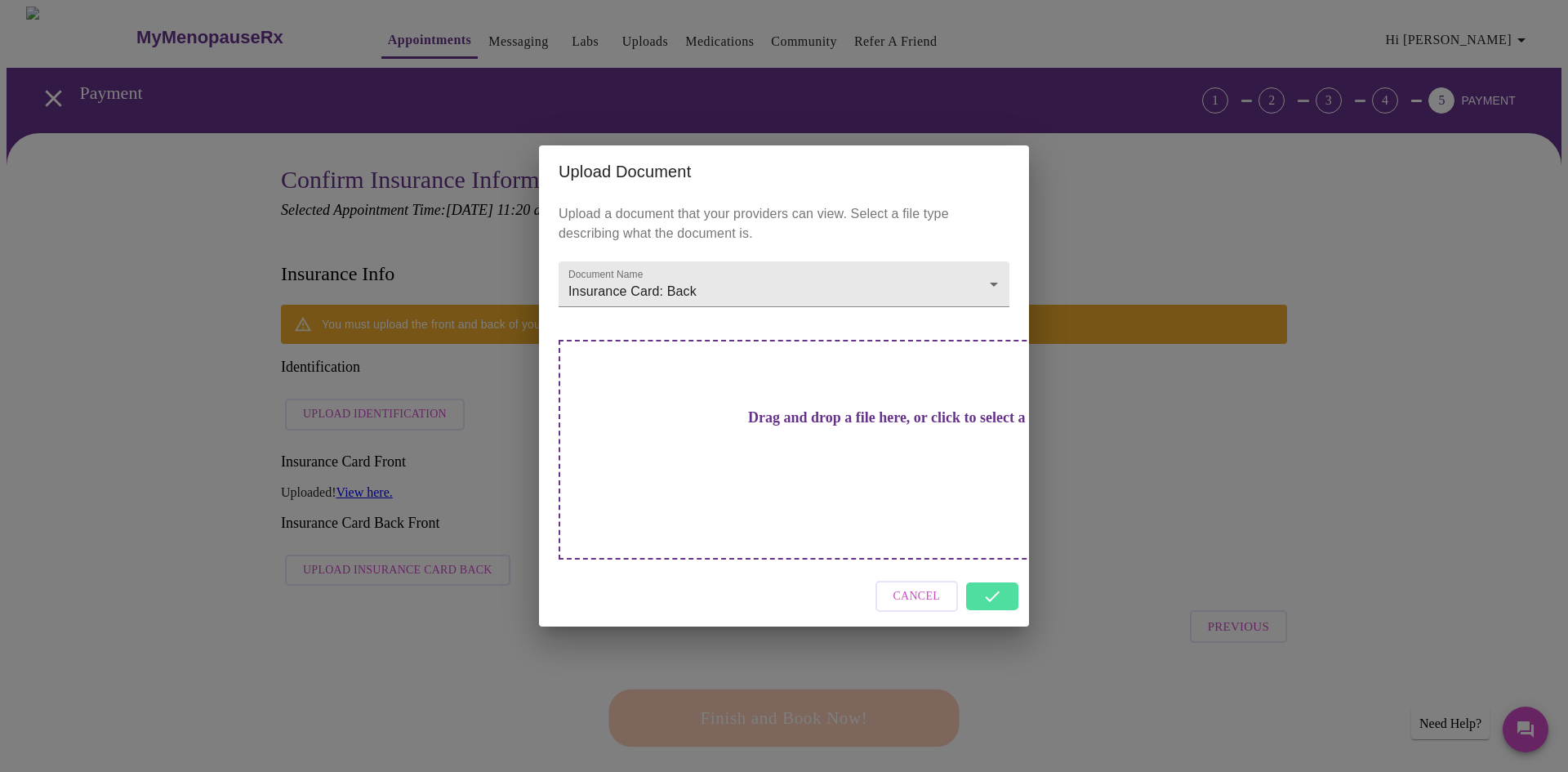
click at [988, 572] on div "Cancel" at bounding box center [784, 596] width 491 height 62
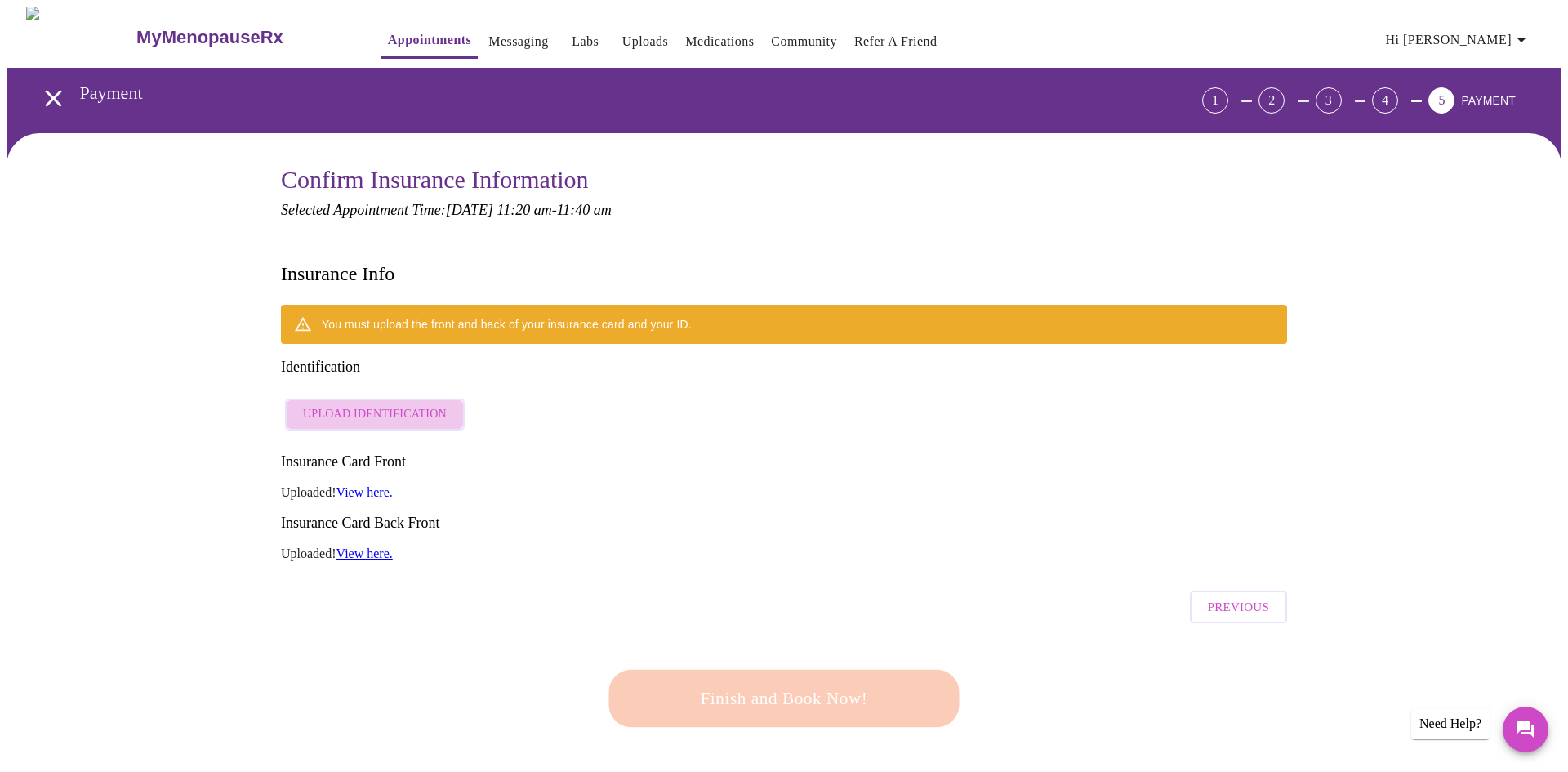
click at [396, 404] on span "Upload Identification" at bounding box center [375, 414] width 144 height 20
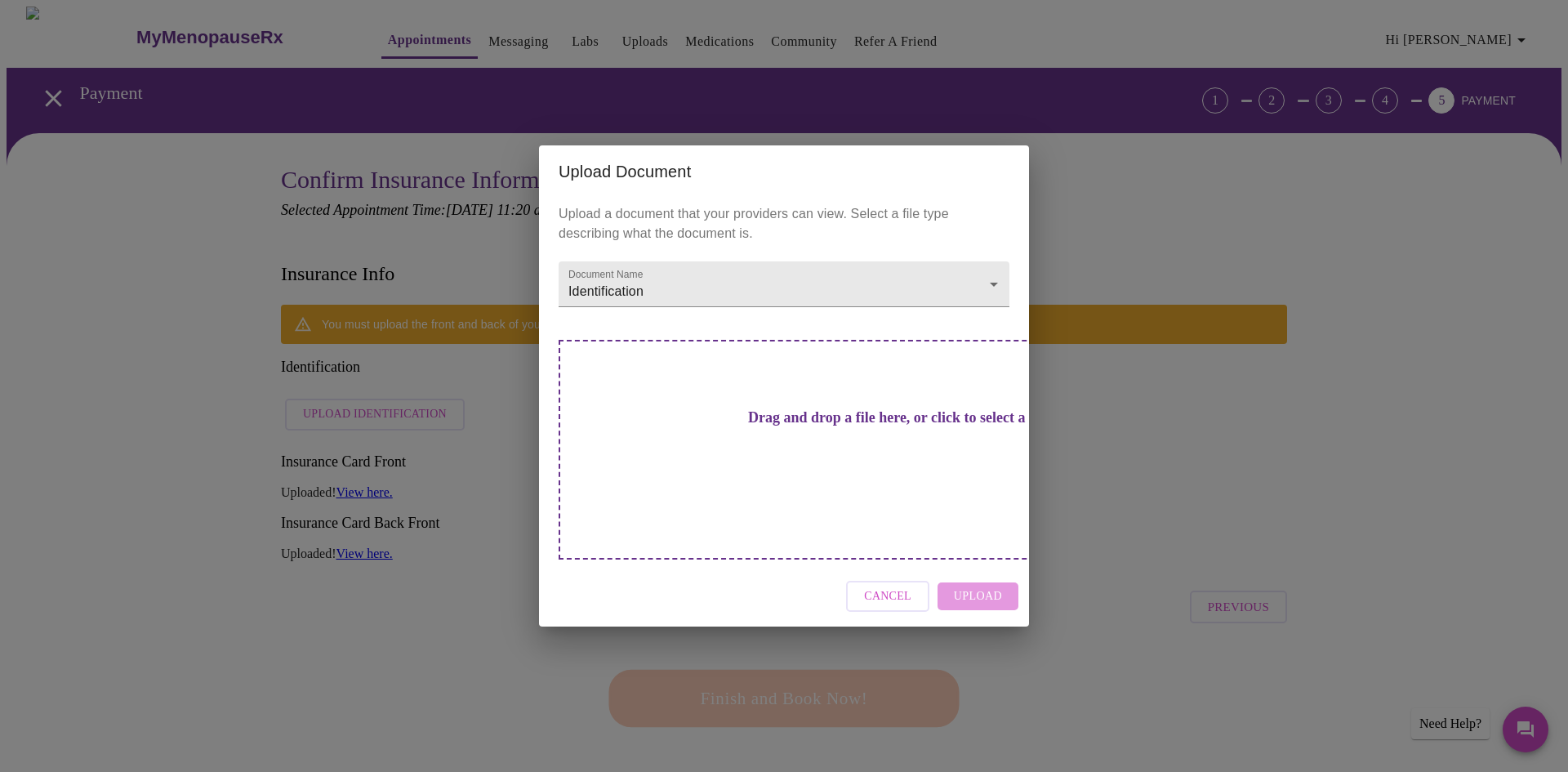
click at [855, 426] on h3 "Drag and drop a file here, or click to select a file" at bounding box center [898, 418] width 451 height 17
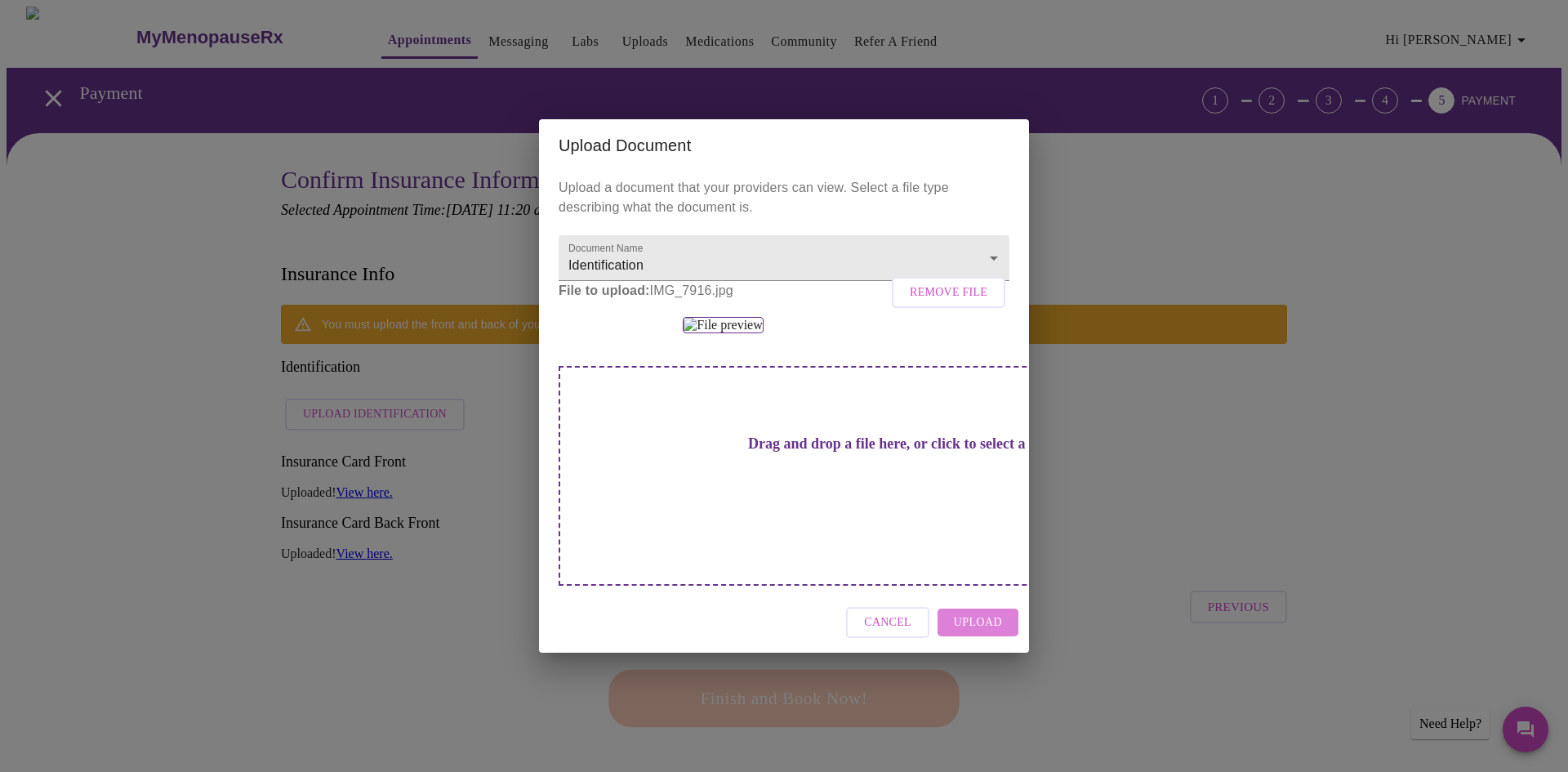
drag, startPoint x: 973, startPoint y: 720, endPoint x: 1168, endPoint y: 717, distance: 195.0
click at [974, 633] on span "Upload" at bounding box center [978, 623] width 48 height 20
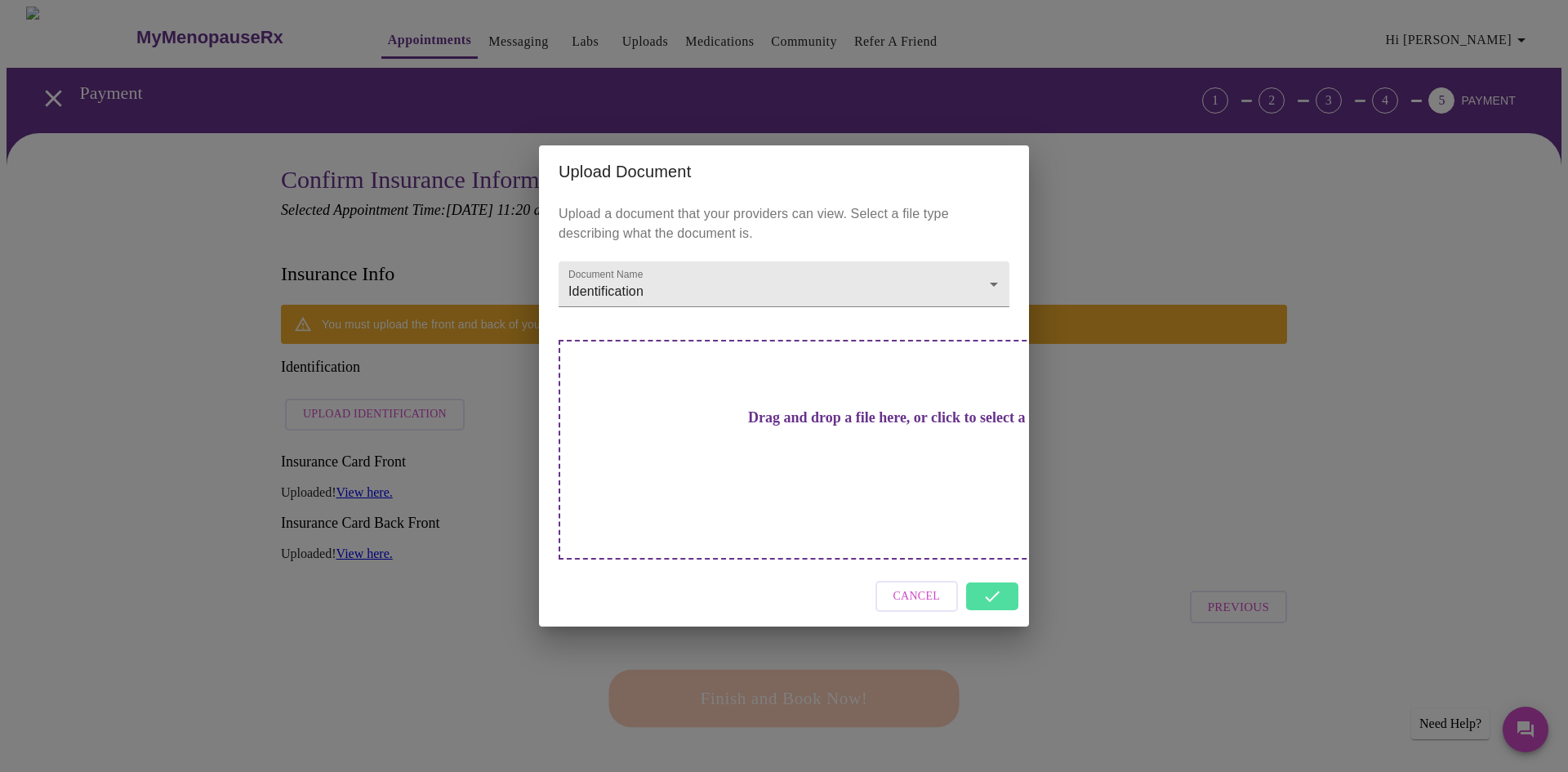
click at [1035, 678] on div "Upload Document Upload a document that your providers can view. Select a file t…" at bounding box center [784, 386] width 1568 height 772
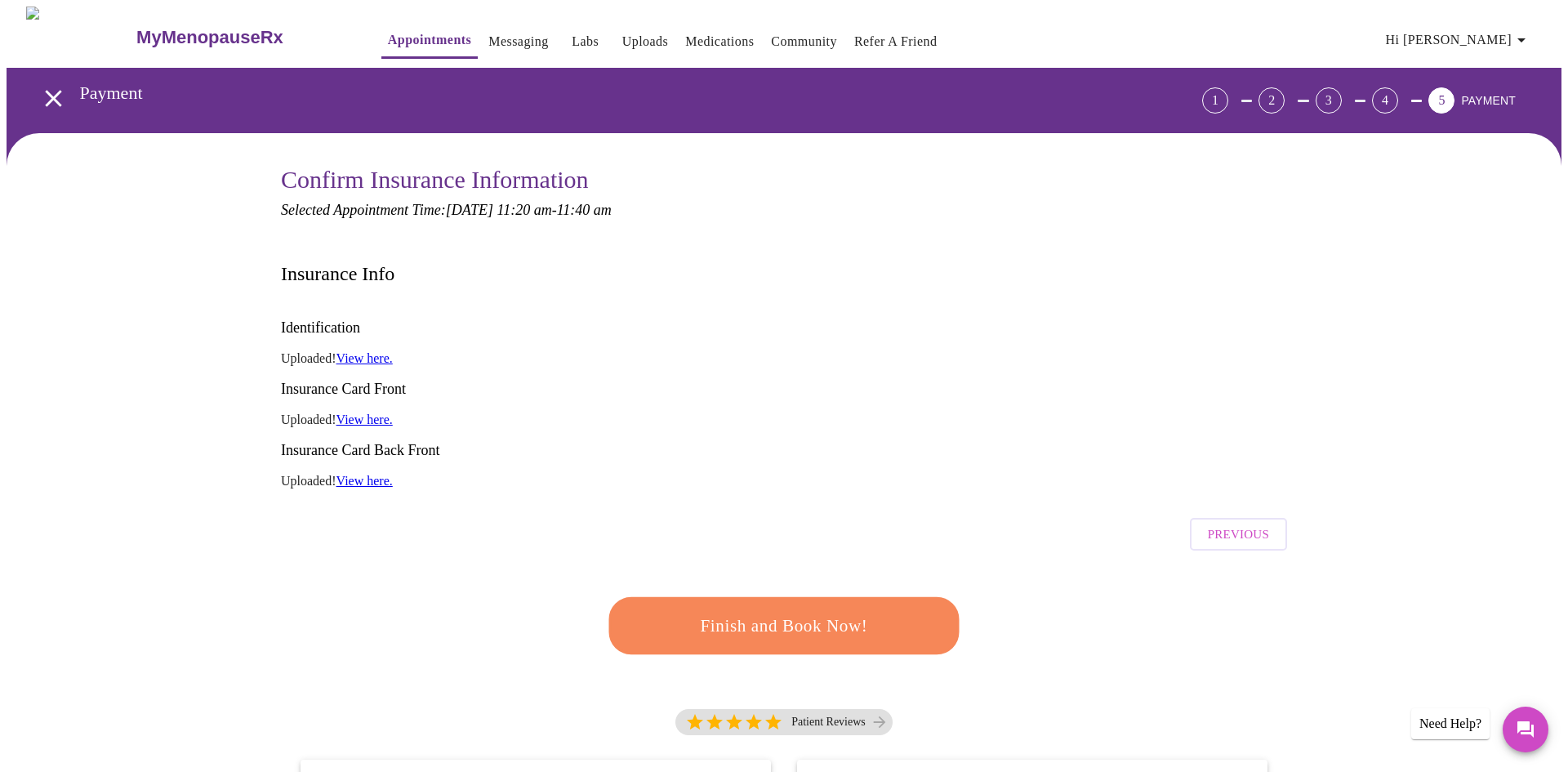
click at [836, 611] on span "Finish and Book Now!" at bounding box center [784, 626] width 302 height 30
